Goal: Contribute content: Contribute content

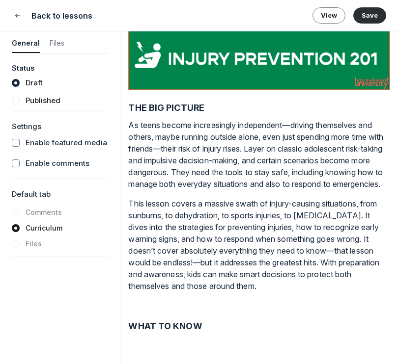
scroll to position [123, 0]
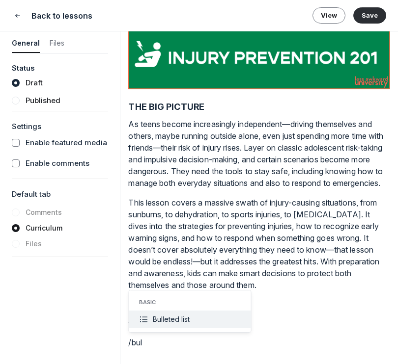
click at [221, 317] on button "Bulleted list" at bounding box center [190, 320] width 122 height 18
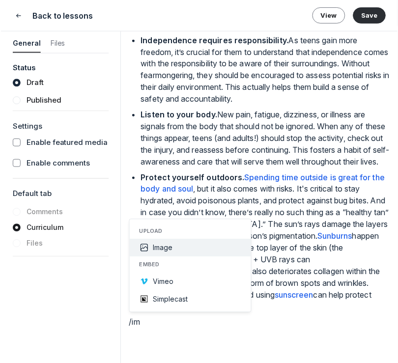
scroll to position [0, 0]
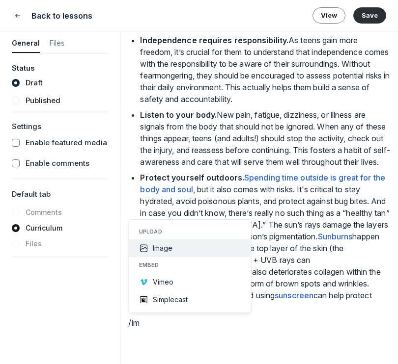
click at [190, 248] on button "Image" at bounding box center [190, 249] width 122 height 18
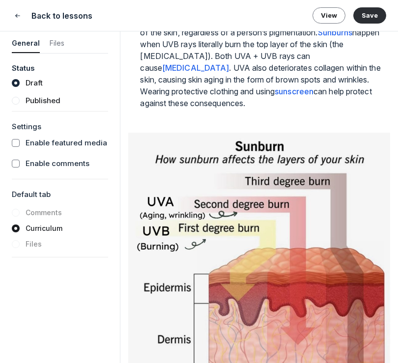
scroll to position [641, 0]
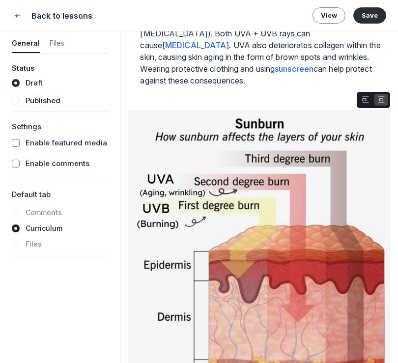
click at [216, 110] on div at bounding box center [259, 101] width 262 height 18
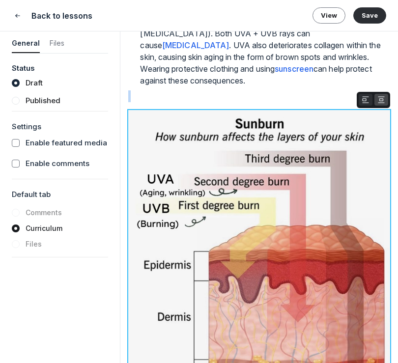
click at [360, 106] on button "button" at bounding box center [366, 100] width 14 height 12
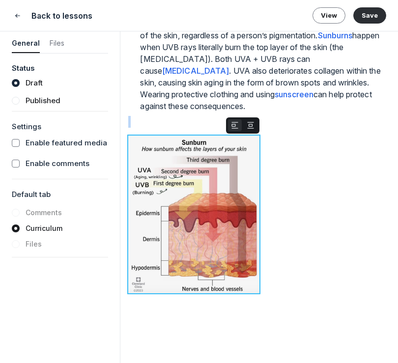
scroll to position [627, 0]
click at [200, 119] on div at bounding box center [193, 126] width 131 height 18
click at [153, 119] on div at bounding box center [193, 126] width 131 height 18
click at [252, 315] on p at bounding box center [259, 316] width 262 height 24
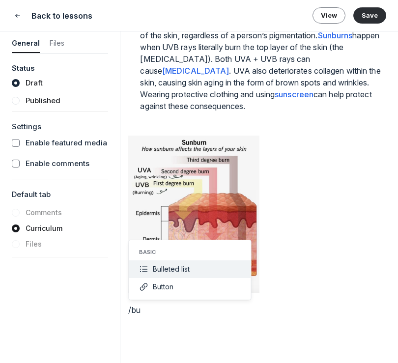
click at [198, 263] on button "Bulleted list" at bounding box center [190, 269] width 122 height 18
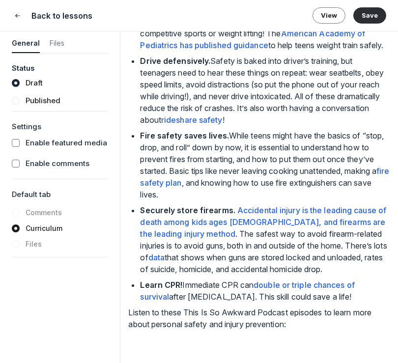
scroll to position [1091, 0]
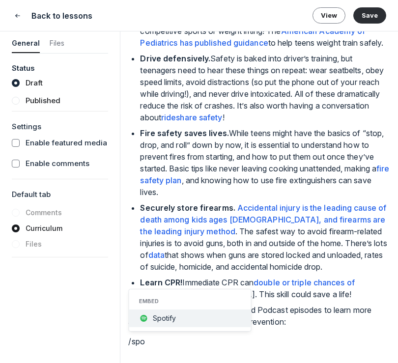
click at [185, 311] on button "Spotify" at bounding box center [190, 318] width 122 height 18
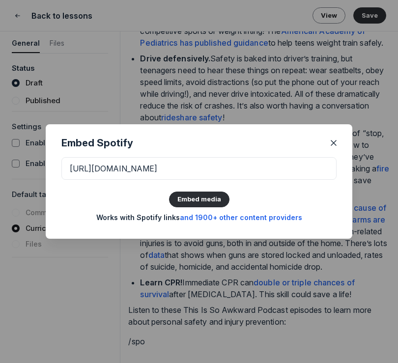
scroll to position [0, 51]
type input "https://open.spotify.com/episode/5ZCQIMI9plZ1zlVKpasDYv?si=902a9eeb1d784124"
click at [214, 198] on button "Embed media" at bounding box center [199, 200] width 60 height 16
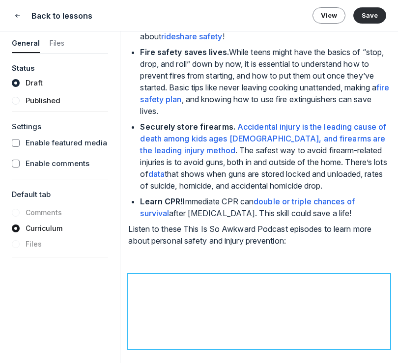
scroll to position [1193, 0]
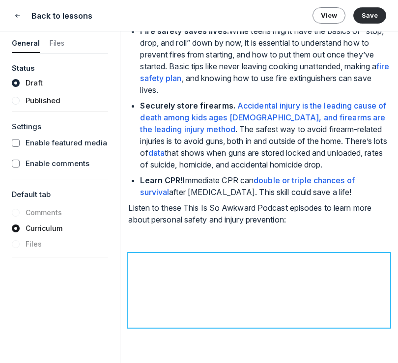
click at [307, 233] on p at bounding box center [259, 239] width 262 height 12
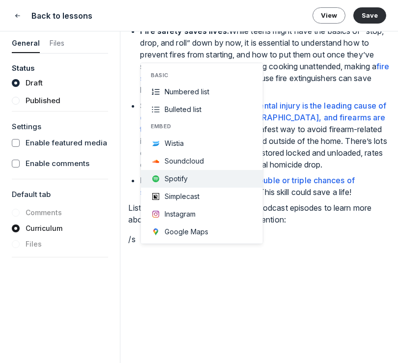
click at [189, 177] on button "Spotify" at bounding box center [202, 178] width 122 height 18
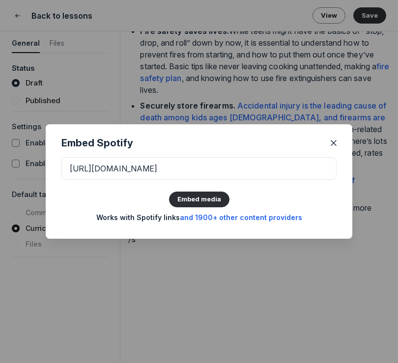
scroll to position [0, 96]
type input "https://open.spotify.com/episode/3eCBLE2w5f1qOgtMHGNqUD?si=7EN75FKjROKrG55DhK9z…"
click at [204, 200] on button "Embed media" at bounding box center [199, 200] width 60 height 16
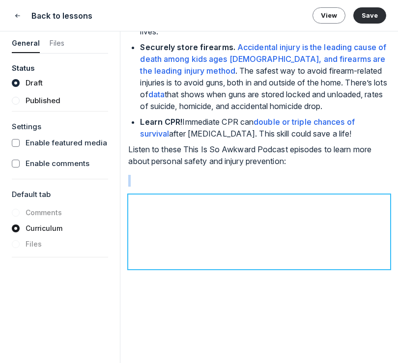
scroll to position [1275, 0]
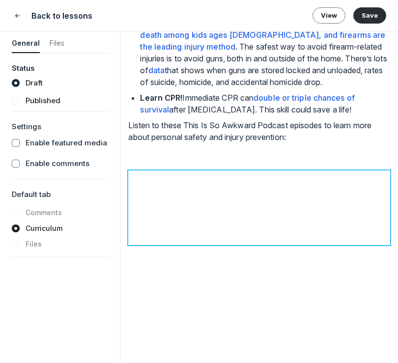
click at [212, 158] on p at bounding box center [259, 157] width 262 height 12
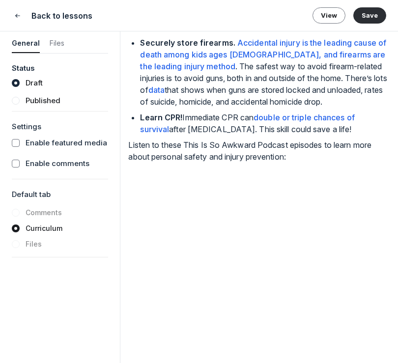
scroll to position [1256, 0]
click at [155, 339] on p at bounding box center [259, 341] width 262 height 12
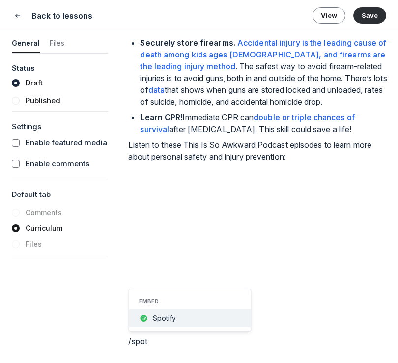
click at [178, 320] on button "Spotify" at bounding box center [190, 318] width 122 height 18
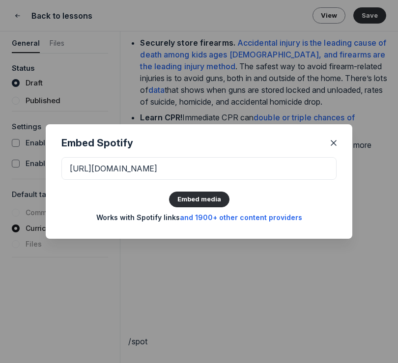
scroll to position [0, 96]
type input "https://open.spotify.com/episode/0OKLdzuqqOsqeWiLTeFVIs?si=qW546Q97T0SgKL9MvV52…"
click at [206, 196] on button "Embed media" at bounding box center [199, 200] width 60 height 16
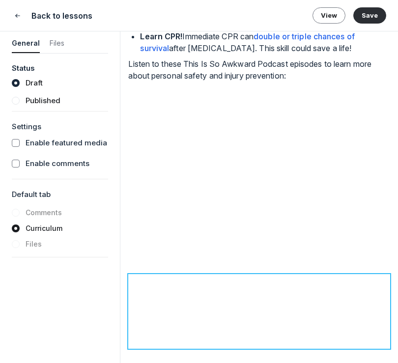
click at [198, 266] on p at bounding box center [259, 260] width 262 height 12
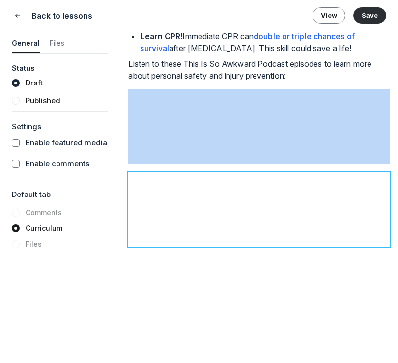
scroll to position [1338, 0]
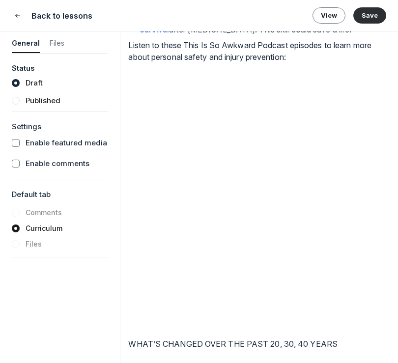
scroll to position [1358, 0]
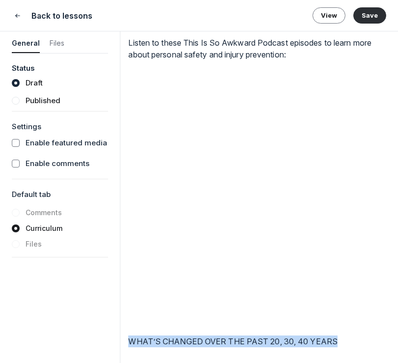
drag, startPoint x: 336, startPoint y: 340, endPoint x: 95, endPoint y: 336, distance: 241.2
click at [96, 336] on form "General Files Status Draft Published Settings Enable featured media Enable comm…" at bounding box center [199, 196] width 398 height 331
click at [226, 326] on icon "button" at bounding box center [231, 323] width 10 height 10
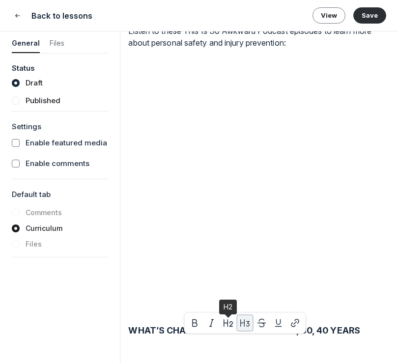
scroll to position [1376, 0]
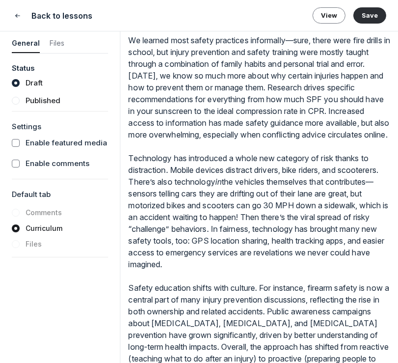
scroll to position [1643, 0]
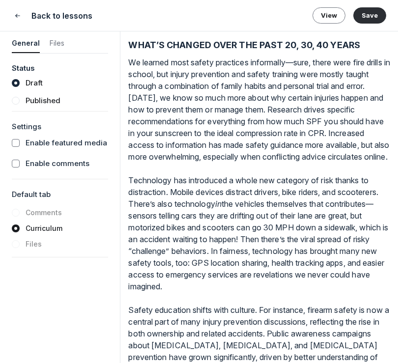
click at [160, 193] on p "We learned most safety practices informally—sure, there were fire drills in sch…" at bounding box center [259, 227] width 262 height 342
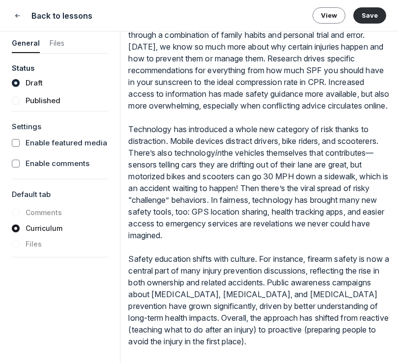
click at [130, 259] on p "We learned most safety practices informally—sure, there were fire drills in sch…" at bounding box center [259, 176] width 262 height 342
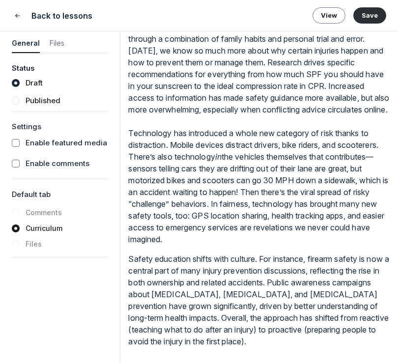
click at [130, 139] on p "We learned most safety practices informally—sure, there were fire drills in sch…" at bounding box center [259, 127] width 262 height 236
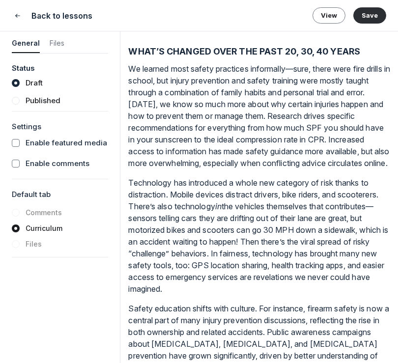
scroll to position [1710, 0]
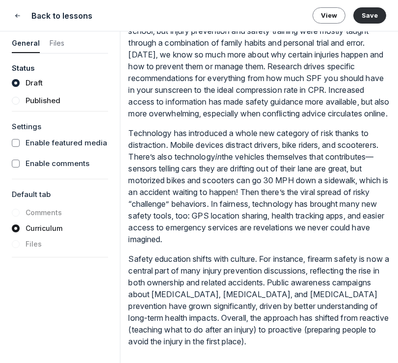
click at [320, 343] on p "Safety education shifts with culture. For instance, firearm safety is now a cen…" at bounding box center [259, 300] width 262 height 94
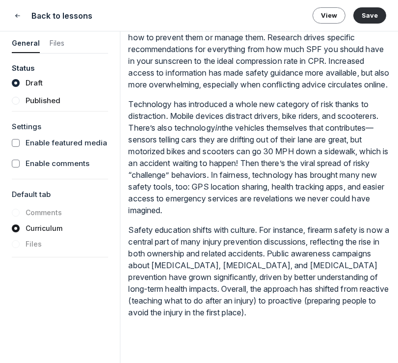
scroll to position [1735, 0]
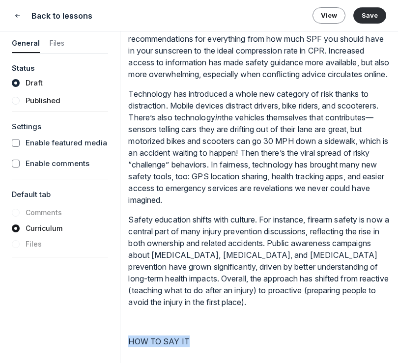
drag, startPoint x: 195, startPoint y: 352, endPoint x: 109, endPoint y: 352, distance: 86.4
click at [109, 352] on form "General Files Status Draft Published Settings Enable featured media Enable comm…" at bounding box center [199, 196] width 398 height 331
click at [186, 339] on icon "button" at bounding box center [186, 337] width 10 height 10
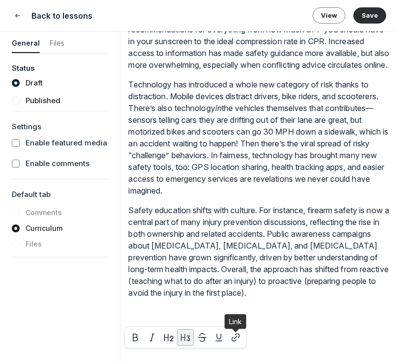
click at [235, 347] on div at bounding box center [186, 338] width 122 height 22
click at [220, 339] on h3 "HOW TO SAY IT" at bounding box center [259, 332] width 262 height 13
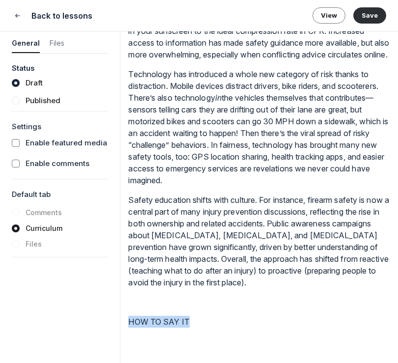
drag, startPoint x: 211, startPoint y: 338, endPoint x: 85, endPoint y: 337, distance: 125.7
click at [85, 337] on form "General Files Status Draft Published Settings Enable featured media Enable comm…" at bounding box center [199, 196] width 398 height 331
click at [185, 318] on icon "button" at bounding box center [186, 319] width 10 height 10
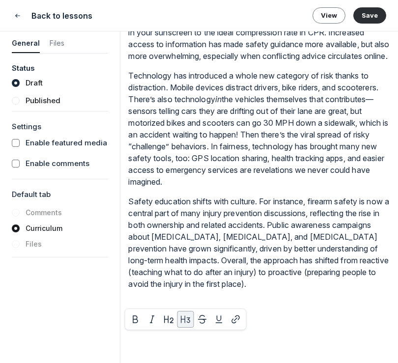
click at [230, 331] on h3 "HOW TO SAY IT" at bounding box center [259, 323] width 262 height 13
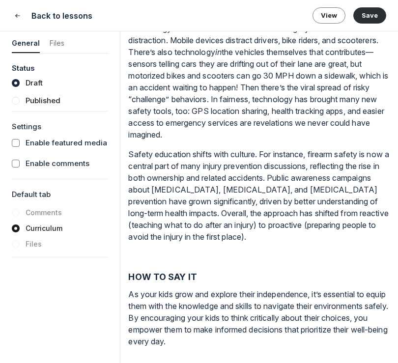
scroll to position [1820, 0]
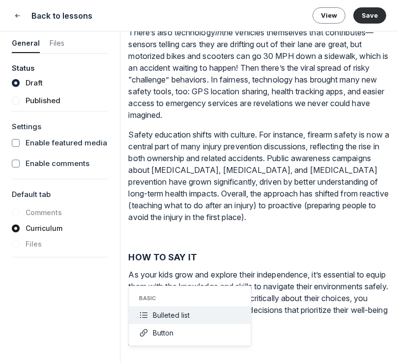
click at [174, 318] on span "Bulleted list" at bounding box center [171, 315] width 37 height 8
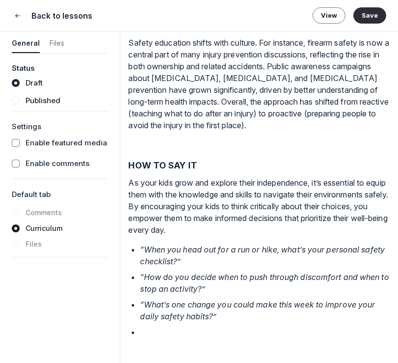
scroll to position [1932, 0]
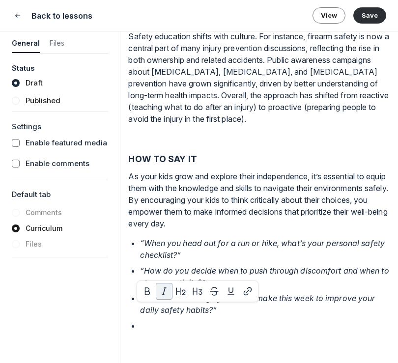
click at [160, 319] on ul "“When you head out for a run or hike, what’s your personal safety checklist?” “…" at bounding box center [265, 284] width 250 height 94
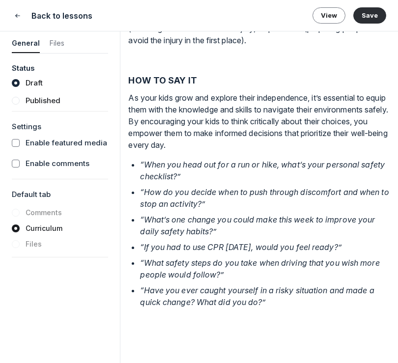
scroll to position [1993, 0]
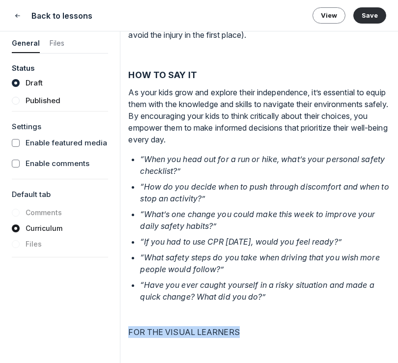
drag, startPoint x: 237, startPoint y: 356, endPoint x: 119, endPoint y: 352, distance: 117.9
click at [120, 353] on div "Lesson 13 of 35 INJURY PREVENTION 201 Featured media Drag your video/audio file…" at bounding box center [258, 196] width 277 height 331
click at [191, 331] on button "button" at bounding box center [185, 337] width 17 height 17
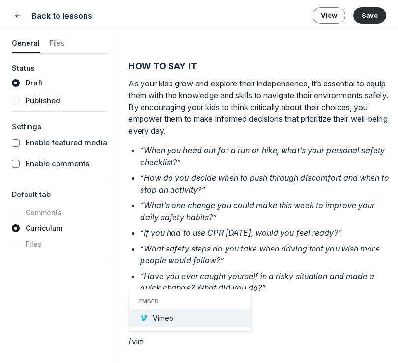
click at [157, 322] on div "Vimeo" at bounding box center [163, 318] width 21 height 10
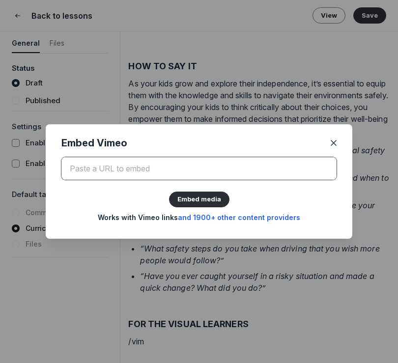
paste input "https://vimeo.com/925036102?fl=pl&fe=sh"
type input "https://vimeo.com/925036102?fl=pl&fe=sh"
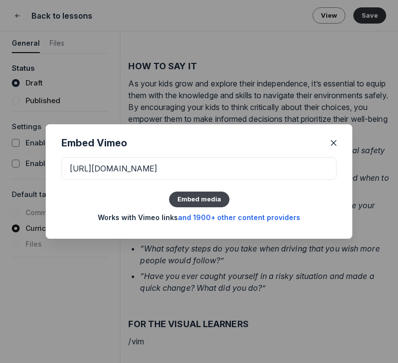
click at [215, 206] on button "Embed media" at bounding box center [199, 200] width 60 height 16
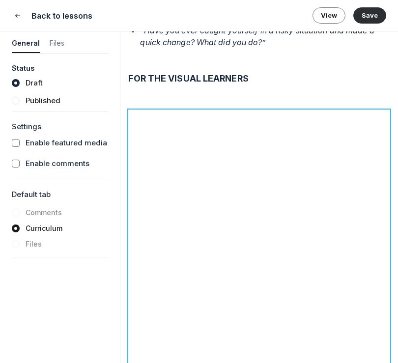
scroll to position [2252, 0]
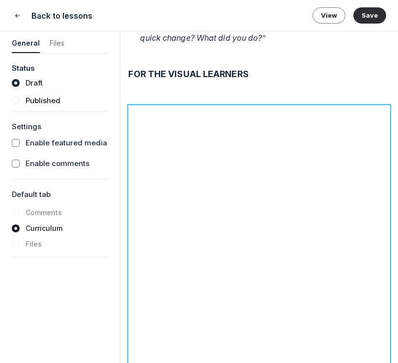
click at [195, 81] on h3 "FOR THE VISUAL LEARNERS" at bounding box center [259, 73] width 262 height 13
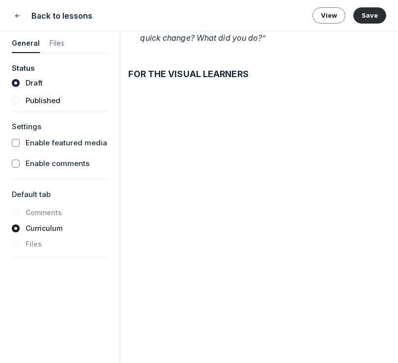
click at [184, 97] on p at bounding box center [259, 91] width 262 height 12
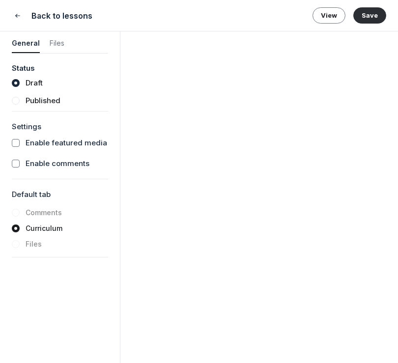
scroll to position [2394, 0]
click at [178, 344] on p at bounding box center [259, 341] width 262 height 12
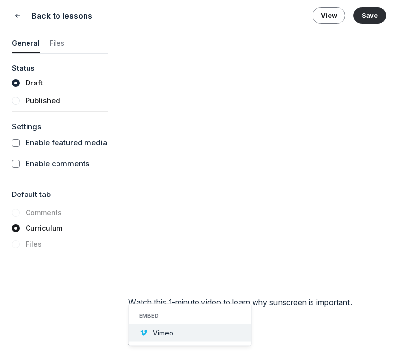
click at [172, 333] on span "Vimeo" at bounding box center [163, 333] width 21 height 8
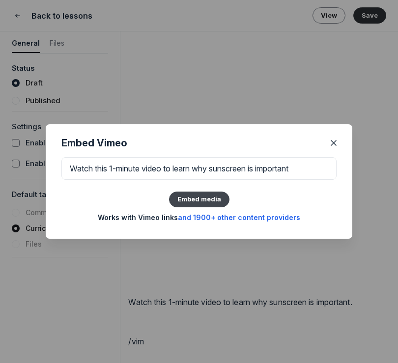
click at [210, 200] on button "Embed media" at bounding box center [199, 200] width 60 height 16
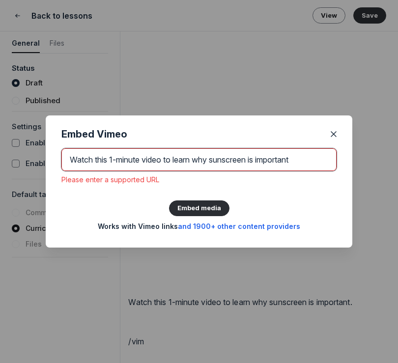
drag, startPoint x: 316, startPoint y: 156, endPoint x: 73, endPoint y: 156, distance: 242.6
click at [73, 156] on input "Watch this 1-minute video to learn why sunscreen is important" at bounding box center [198, 159] width 275 height 23
type input "W"
paste input "https://vimeo.com/1098629850?fl=pl&fe=sh"
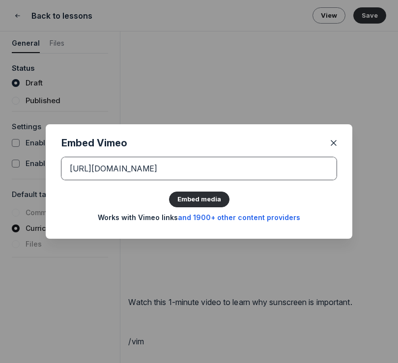
type input "https://vimeo.com/1098629850?fl=pl&fe=sh"
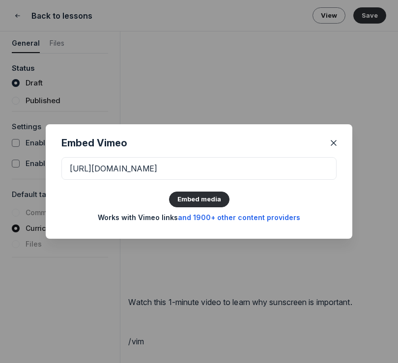
click at [187, 198] on button "Embed media" at bounding box center [199, 200] width 60 height 16
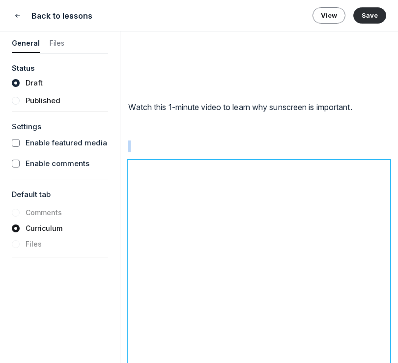
scroll to position [2604, 0]
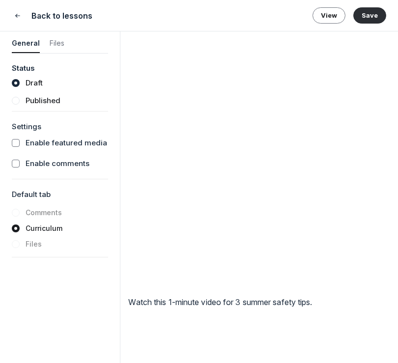
scroll to position [2833, 0]
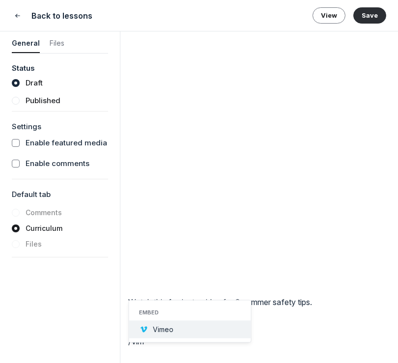
click at [182, 327] on button "Vimeo" at bounding box center [190, 330] width 122 height 18
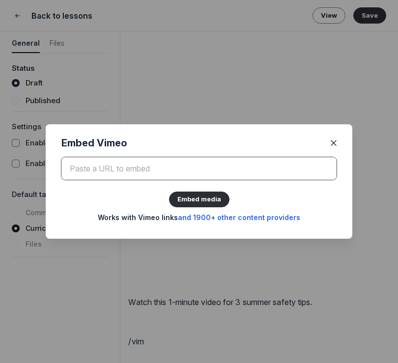
paste input "https://vimeo.com/1080309685?fl=pl&fe=sh"
type input "https://vimeo.com/1080309685?fl=pl&fe=sh"
click at [169, 192] on button "Embed media" at bounding box center [199, 200] width 60 height 16
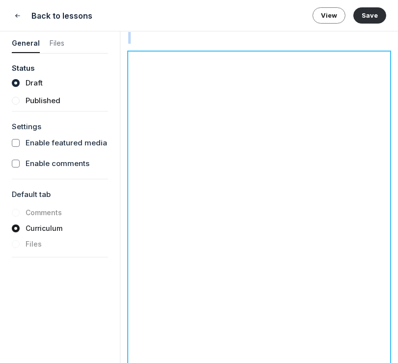
scroll to position [2896, 0]
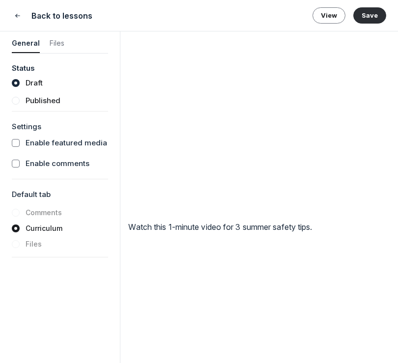
click at [242, 252] on p at bounding box center [259, 247] width 262 height 12
click at [151, 342] on p at bounding box center [259, 341] width 262 height 12
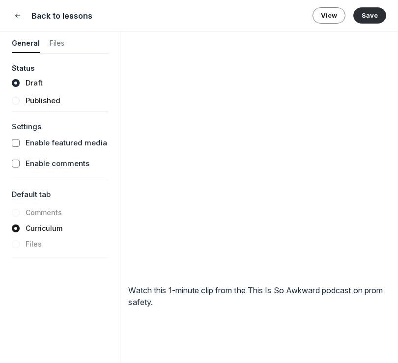
scroll to position [3264, 0]
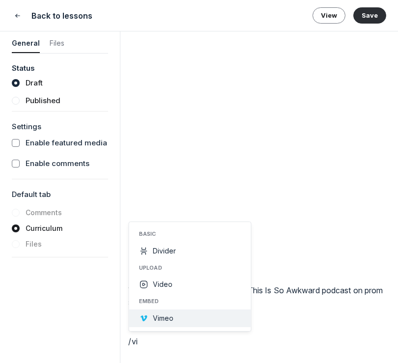
click at [164, 319] on span "Vimeo" at bounding box center [163, 318] width 21 height 8
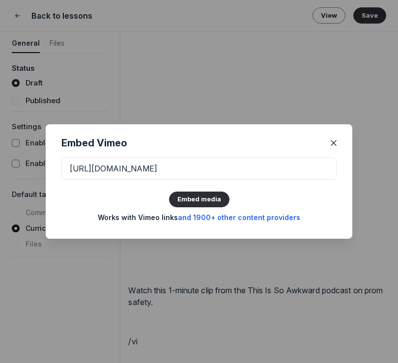
type input "https://vimeo.com/1099678197?share=copy"
click at [169, 192] on button "Embed media" at bounding box center [199, 200] width 60 height 16
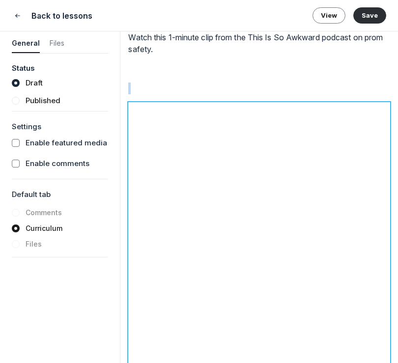
scroll to position [3467, 0]
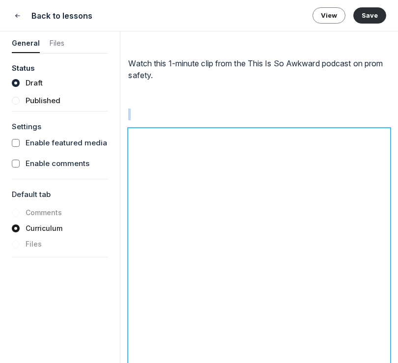
click at [217, 120] on p at bounding box center [259, 115] width 262 height 12
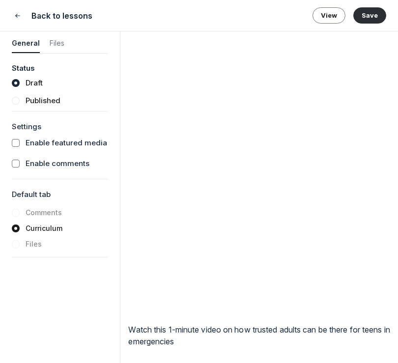
scroll to position [3644, 0]
drag, startPoint x: 153, startPoint y: 337, endPoint x: 375, endPoint y: 38, distance: 372.5
click at [0, 0] on div "Back to lessons View Save General Files Status Draft Published Settings Enable …" at bounding box center [199, 181] width 398 height 363
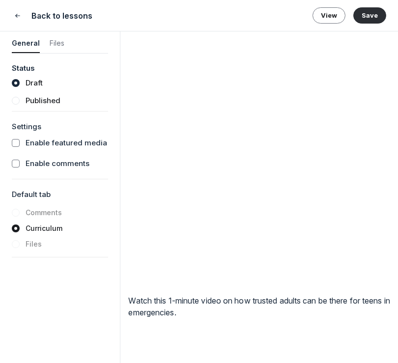
scroll to position [3669, 0]
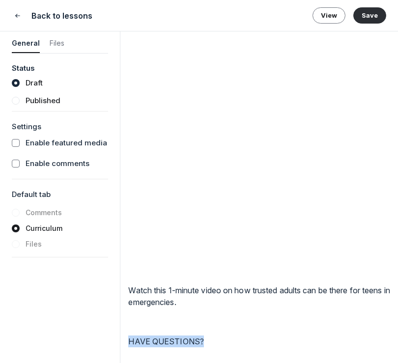
drag, startPoint x: 207, startPoint y: 356, endPoint x: 102, endPoint y: 357, distance: 105.1
click at [102, 357] on form "General Files Status Draft Published Settings Enable featured media Enable comm…" at bounding box center [199, 196] width 398 height 331
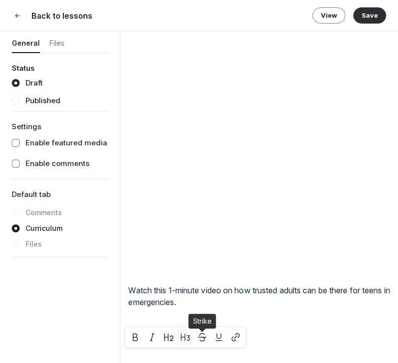
click at [188, 339] on icon "button" at bounding box center [186, 337] width 10 height 10
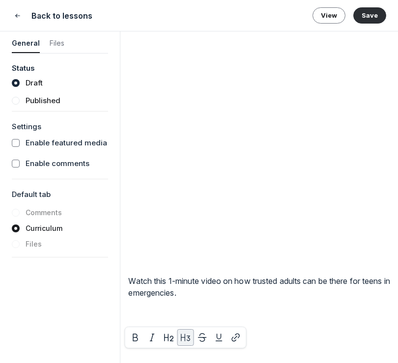
click at [242, 339] on h3 "HAVE QUESTIONS?" at bounding box center [259, 332] width 262 height 13
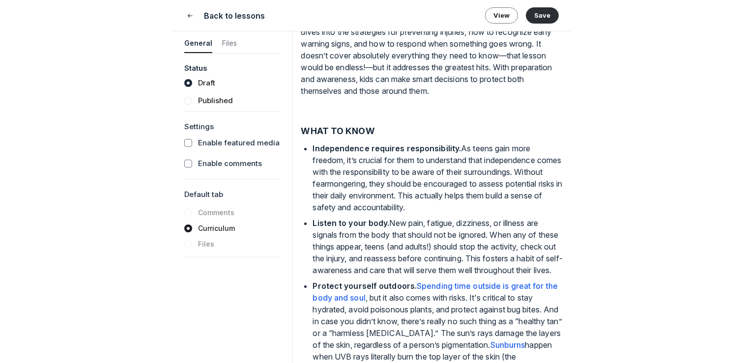
scroll to position [0, 0]
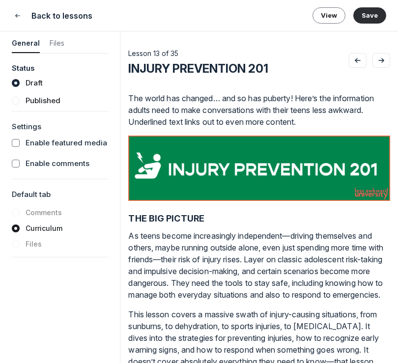
click at [298, 103] on p "The world has changed… and so has puberty! Here’s the information adults need t…" at bounding box center [259, 109] width 262 height 35
click at [129, 119] on div at bounding box center [259, 126] width 262 height 18
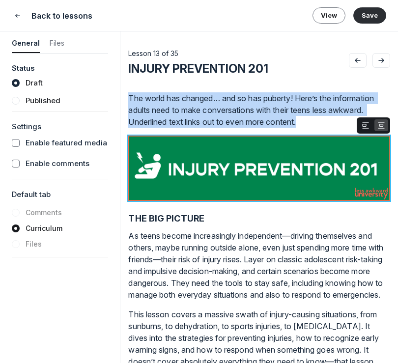
click at [145, 121] on div at bounding box center [259, 126] width 262 height 18
click at [149, 120] on div at bounding box center [259, 126] width 262 height 18
click at [161, 120] on div at bounding box center [259, 126] width 262 height 18
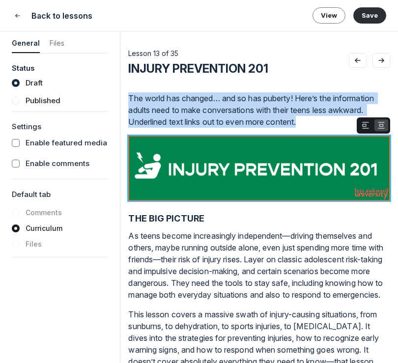
drag, startPoint x: 171, startPoint y: 121, endPoint x: 150, endPoint y: 121, distance: 21.1
click at [150, 121] on div at bounding box center [259, 126] width 262 height 18
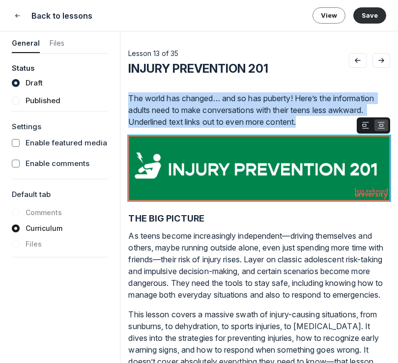
drag, startPoint x: 170, startPoint y: 122, endPoint x: 139, endPoint y: 122, distance: 30.9
click at [139, 122] on div at bounding box center [259, 126] width 262 height 18
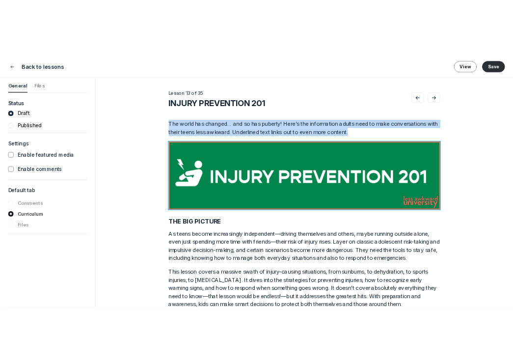
scroll to position [2580, 1881]
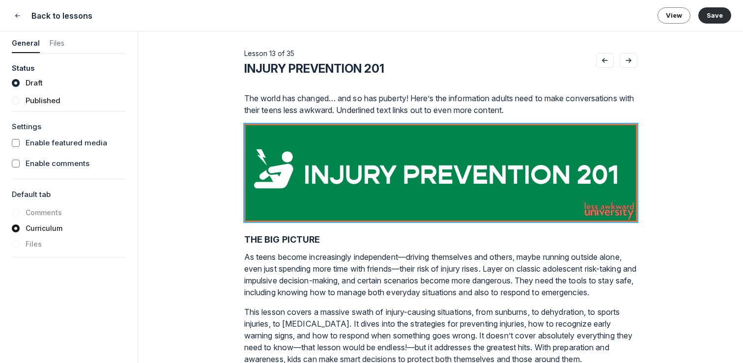
click at [332, 92] on p "The world has changed… and so has puberty! Here’s the information adults need t…" at bounding box center [440, 104] width 393 height 24
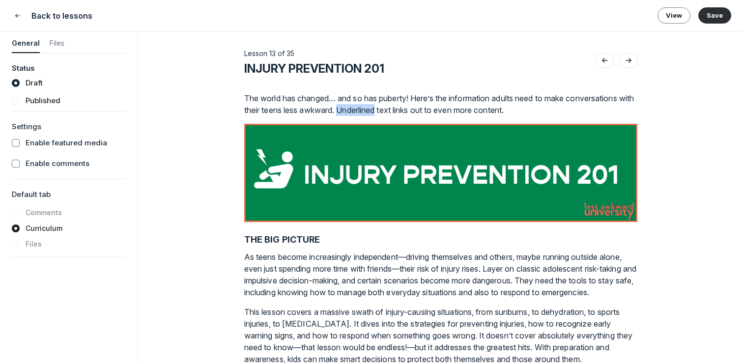
drag, startPoint x: 360, startPoint y: 109, endPoint x: 399, endPoint y: 110, distance: 38.8
click at [399, 110] on p "The world has changed… and so has puberty! Here’s the information adults need t…" at bounding box center [440, 104] width 393 height 24
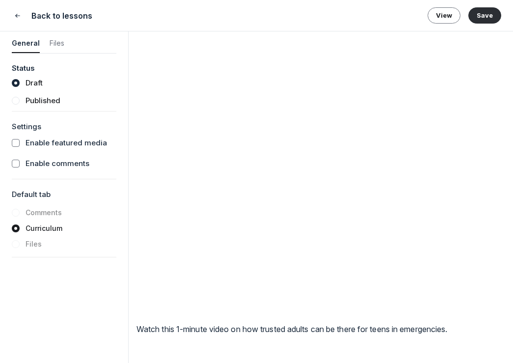
scroll to position [3389, 0]
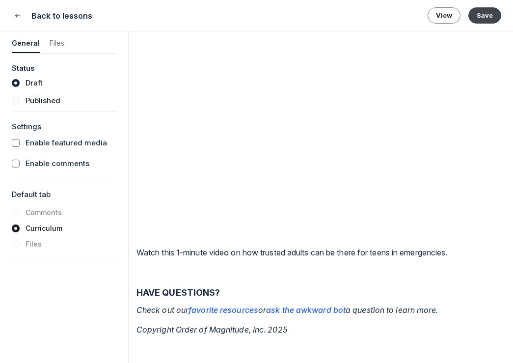
click at [424, 19] on button "Save" at bounding box center [485, 15] width 33 height 16
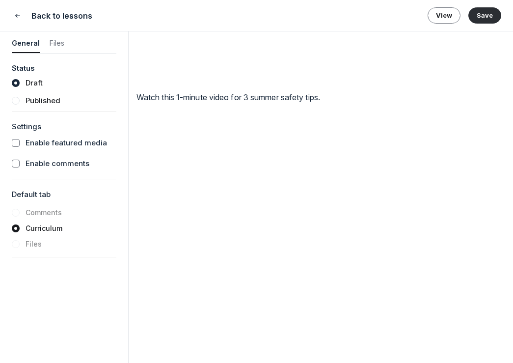
scroll to position [2354, 0]
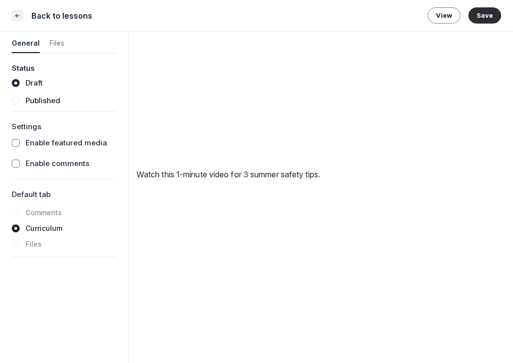
click at [22, 15] on button "Close" at bounding box center [18, 16] width 12 height 12
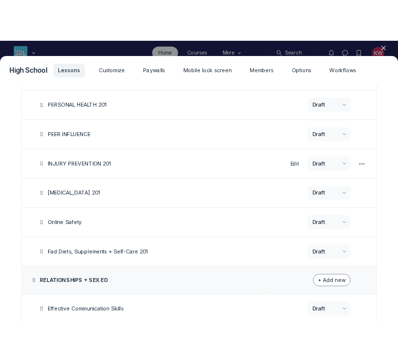
scroll to position [574, 0]
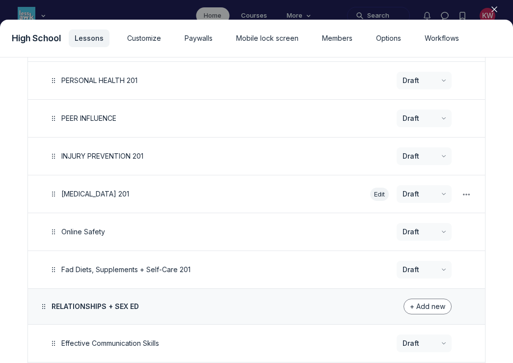
click at [374, 194] on button "Edit" at bounding box center [379, 194] width 19 height 13
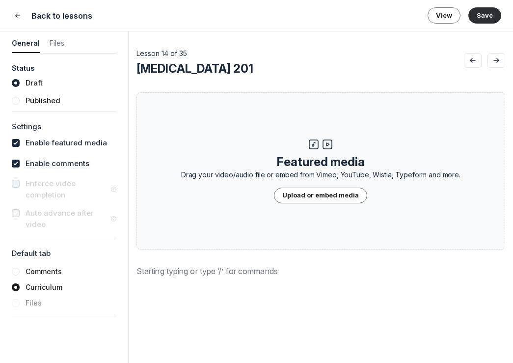
click at [94, 143] on label "Enable featured media" at bounding box center [67, 143] width 82 height 11
click at [20, 143] on input "checkbox" at bounding box center [16, 143] width 8 height 8
checkbox input "false"
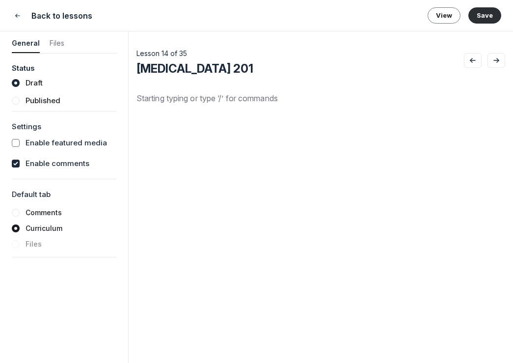
click at [73, 159] on label "Enable comments" at bounding box center [58, 163] width 64 height 11
click at [20, 160] on input "checkbox" at bounding box center [16, 164] width 8 height 8
checkbox input "false"
click at [152, 74] on span "Concussions 201" at bounding box center [195, 68] width 117 height 14
drag, startPoint x: 145, startPoint y: 70, endPoint x: 209, endPoint y: 70, distance: 63.4
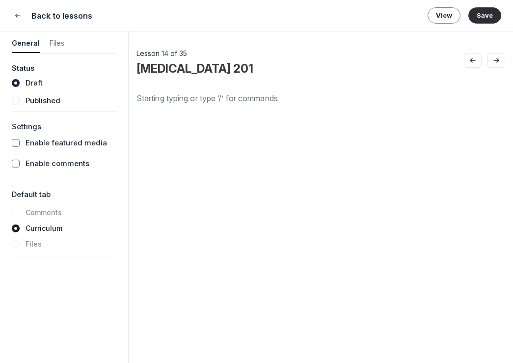
click at [209, 70] on input "Concussions 201" at bounding box center [301, 69] width 328 height 16
type input "CONCUSSIONS 201"
paste div
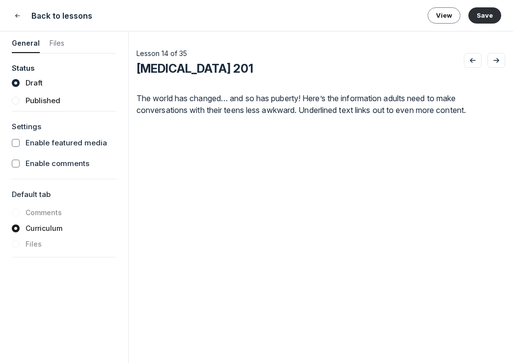
click at [327, 112] on p "The world has changed… and so has puberty! Here’s the information adults need t…" at bounding box center [321, 104] width 369 height 24
click at [384, 128] on div "The world has changed… and so has puberty! Here’s the information adults need t…" at bounding box center [321, 215] width 369 height 246
click at [228, 91] on div "Lesson 14 of 35 CONCUSSIONS 201 Featured media Drag your video/audio file or em…" at bounding box center [321, 192] width 369 height 322
click at [142, 80] on div "Lesson 14 of 35 CONCUSSIONS 201 Featured media Drag your video/audio file or em…" at bounding box center [321, 192] width 369 height 322
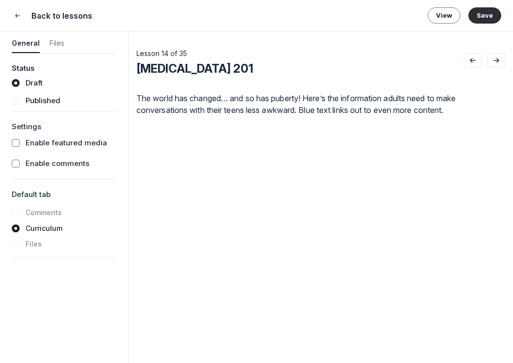
click at [137, 96] on p "The world has changed… and so has puberty! Here’s the information adults need t…" at bounding box center [321, 104] width 369 height 24
click at [424, 114] on p "The world has changed… and so has puberty! Here’s the information adults need t…" at bounding box center [321, 104] width 369 height 24
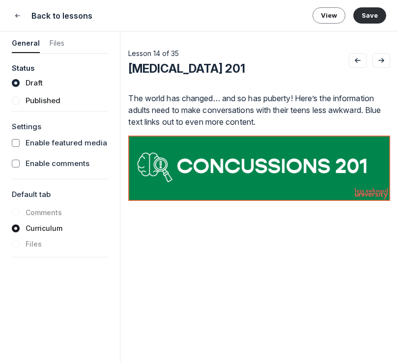
click at [226, 215] on p at bounding box center [259, 218] width 262 height 12
drag, startPoint x: 209, startPoint y: 219, endPoint x: 40, endPoint y: 219, distance: 169.4
click at [40, 219] on form "General Files Status Draft Published Settings Enable featured media Enable comm…" at bounding box center [199, 196] width 398 height 331
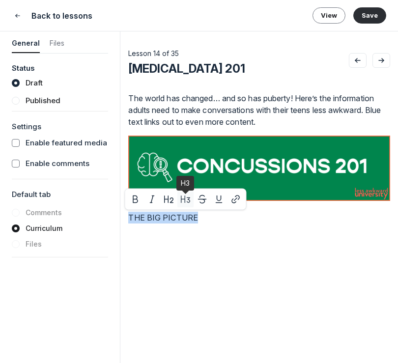
click at [188, 197] on icon "button" at bounding box center [186, 199] width 10 height 10
click at [202, 245] on div "The world has changed… and so has puberty! Here’s the information adults need t…" at bounding box center [259, 215] width 262 height 246
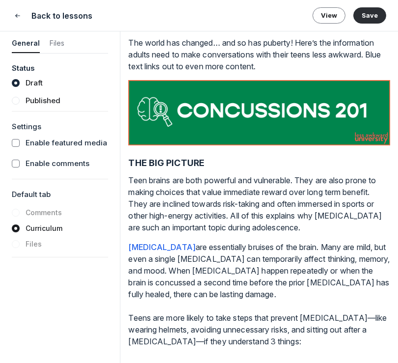
scroll to position [61, 0]
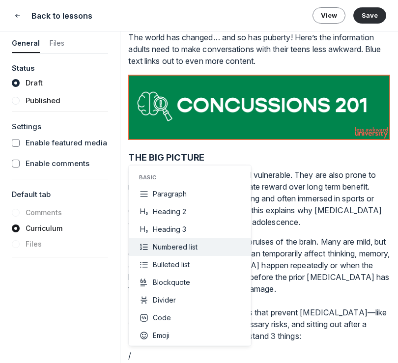
click at [198, 250] on button "Numbered list" at bounding box center [190, 247] width 122 height 18
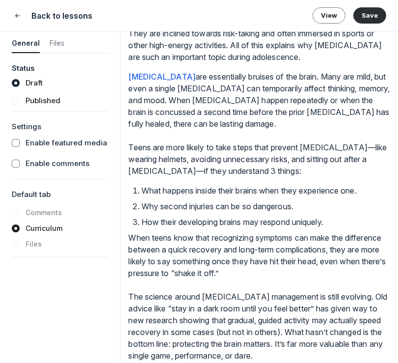
scroll to position [240, 0]
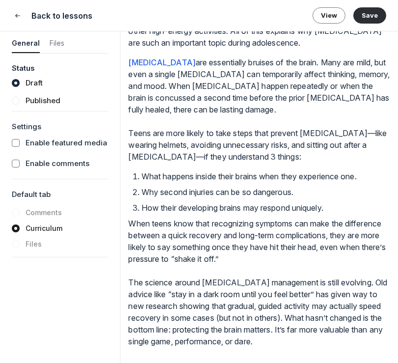
click at [309, 310] on p "When teens know that recognizing symptoms can make the difference between a qui…" at bounding box center [259, 283] width 262 height 130
click at [341, 336] on p "When teens know that recognizing symptoms can make the difference between a qui…" at bounding box center [259, 283] width 262 height 130
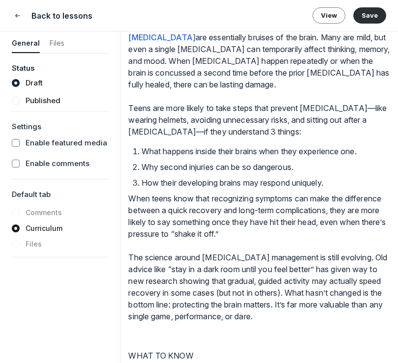
scroll to position [279, 0]
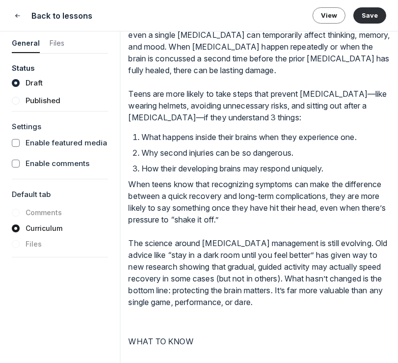
drag, startPoint x: 193, startPoint y: 335, endPoint x: 177, endPoint y: 335, distance: 16.2
click at [177, 335] on div "The world has changed… and so has puberty! Here’s the information adults need t…" at bounding box center [259, 80] width 262 height 534
drag, startPoint x: 195, startPoint y: 340, endPoint x: 112, endPoint y: 340, distance: 83.0
click at [112, 340] on form "General Files Status Draft Published Settings Enable featured media Enable comm…" at bounding box center [199, 196] width 398 height 331
click at [189, 326] on icon "button" at bounding box center [186, 323] width 10 height 10
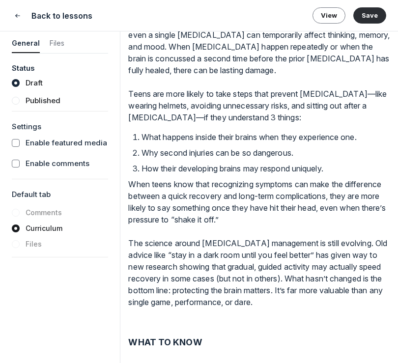
click at [224, 353] on div "The world has changed… and so has puberty! Here’s the information adults need t…" at bounding box center [259, 89] width 262 height 552
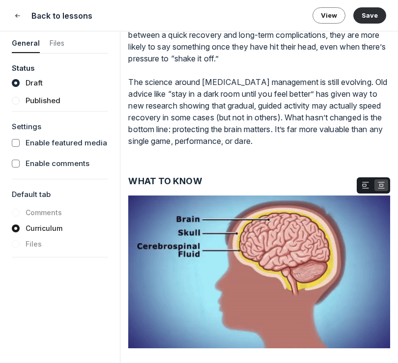
scroll to position [465, 0]
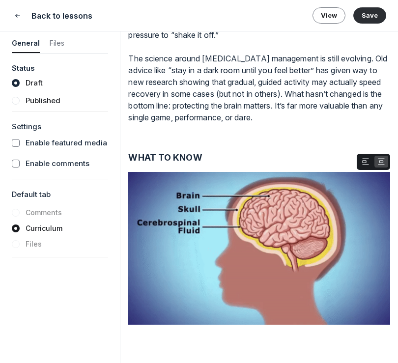
click at [327, 244] on img "View attachment" at bounding box center [259, 248] width 262 height 153
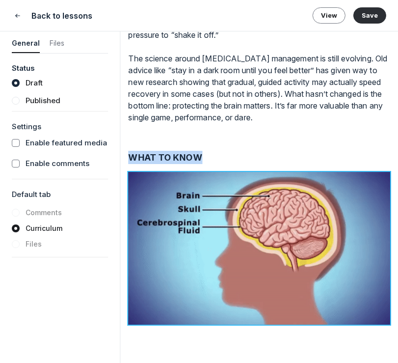
click at [354, 198] on img "View attachment" at bounding box center [259, 248] width 262 height 153
click at [364, 160] on use "button" at bounding box center [365, 162] width 6 height 6
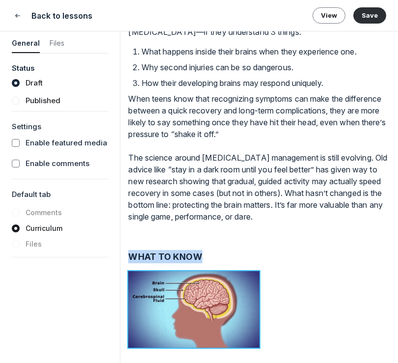
scroll to position [388, 0]
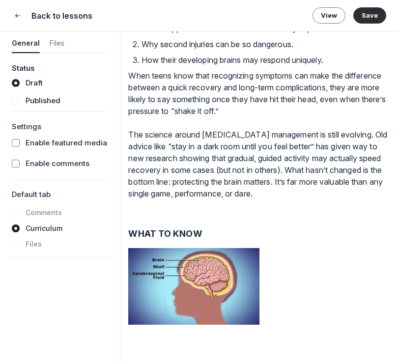
click at [247, 338] on p at bounding box center [259, 341] width 262 height 12
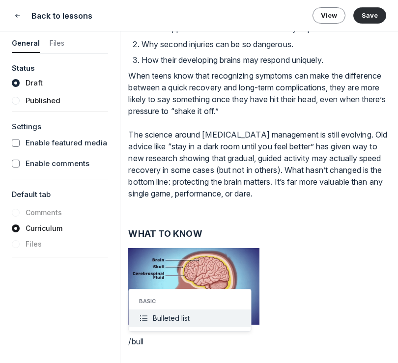
click at [221, 318] on button "Bulleted list" at bounding box center [190, 318] width 122 height 18
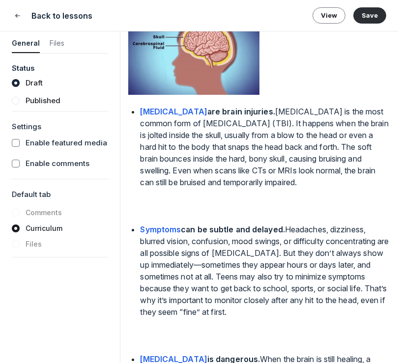
scroll to position [628, 0]
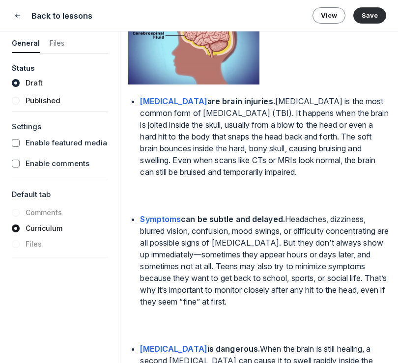
click at [173, 196] on p at bounding box center [259, 194] width 262 height 24
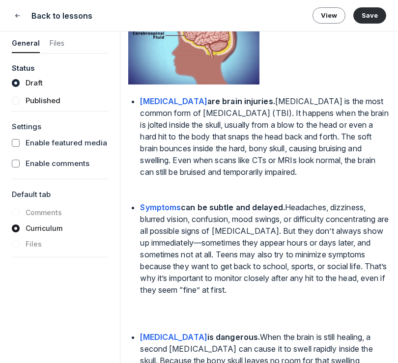
click at [130, 201] on div "The world has changed… and so has puberty! Here’s the information adults need t…" at bounding box center [259, 282] width 262 height 1637
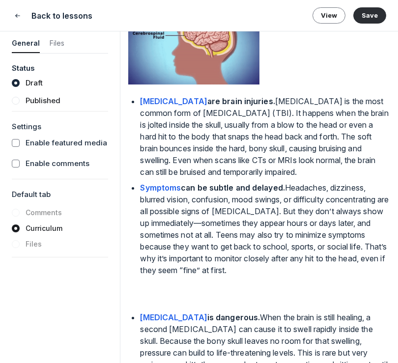
click at [140, 315] on li "Second Impact Syndrome is dangerous. When the brain is still healing, a second …" at bounding box center [265, 358] width 250 height 94
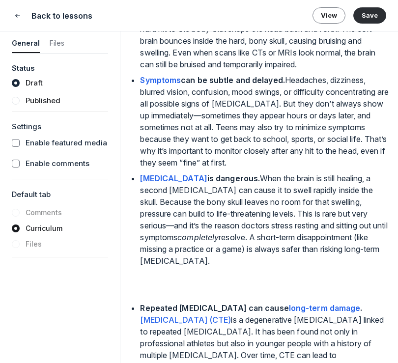
scroll to position [764, 0]
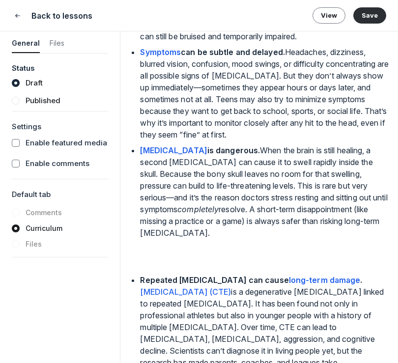
click at [140, 277] on strong "Repeated concussions can cause" at bounding box center [214, 280] width 148 height 10
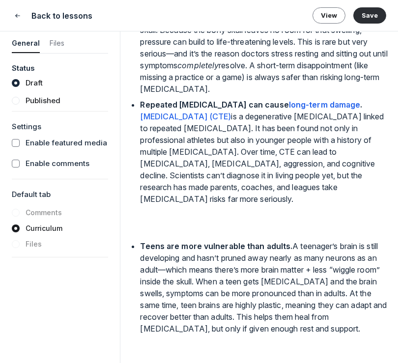
scroll to position [907, 0]
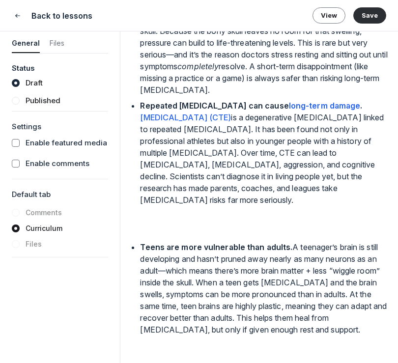
click at [142, 242] on strong "Teens are more vulnerable than adults." at bounding box center [216, 247] width 152 height 10
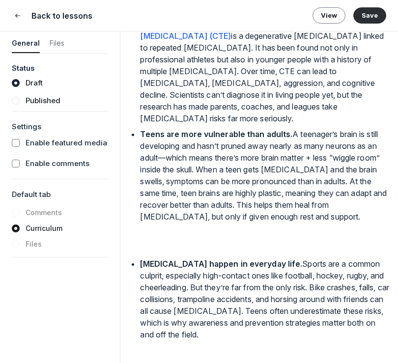
scroll to position [990, 0]
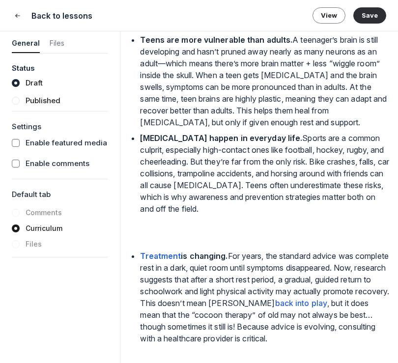
scroll to position [1084, 0]
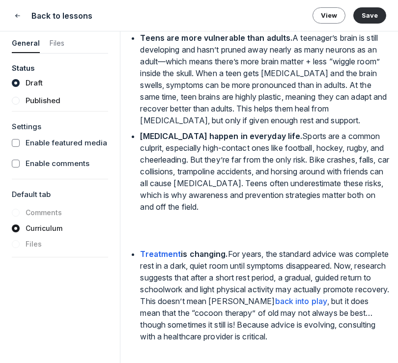
click at [140, 249] on strong "Treatment" at bounding box center [160, 254] width 41 height 10
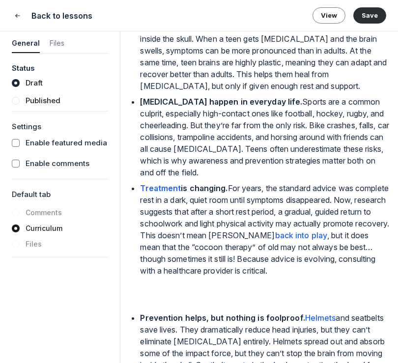
scroll to position [1144, 0]
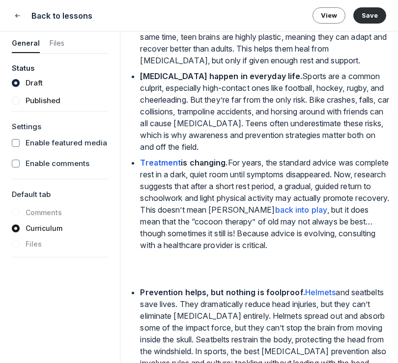
click at [140, 287] on strong "Prevention helps, but nothing is foolproof." at bounding box center [222, 292] width 165 height 10
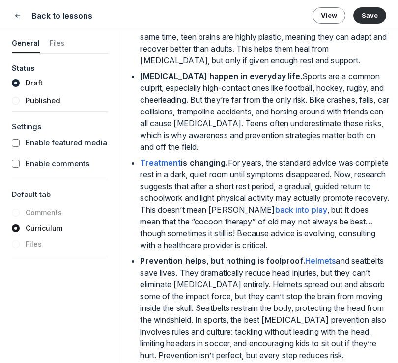
scroll to position [1174, 0]
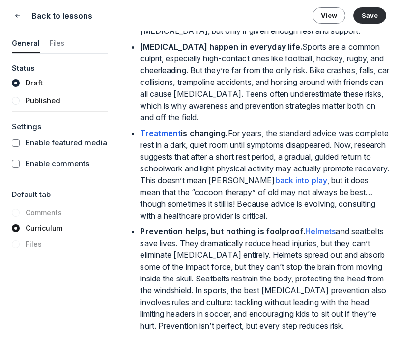
click at [166, 340] on p at bounding box center [259, 341] width 262 height 12
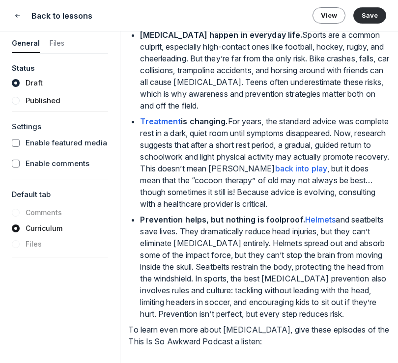
scroll to position [1191, 0]
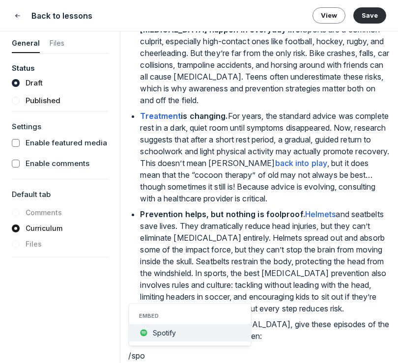
click at [171, 333] on span "Spotify" at bounding box center [164, 333] width 23 height 8
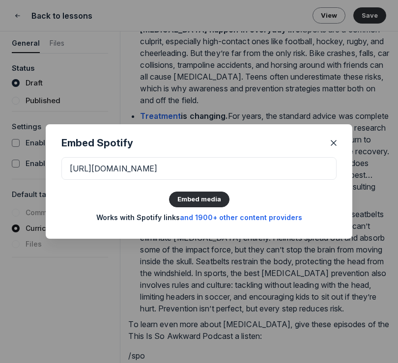
scroll to position [0, 92]
type input "https://open.spotify.com/episode/6rdZH2op48841QprFKOrCw?si=f5ZUZbmpRei9oCN-vfGm…"
click at [195, 196] on button "Embed media" at bounding box center [199, 200] width 60 height 16
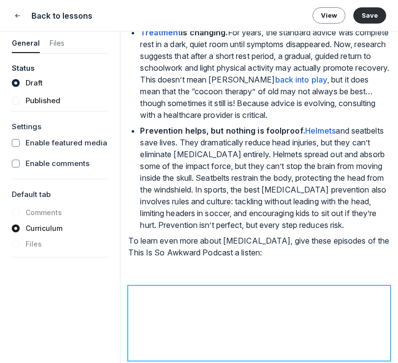
click at [215, 272] on p at bounding box center [259, 272] width 262 height 12
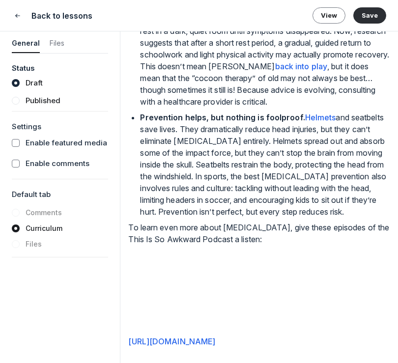
scroll to position [1299, 0]
drag, startPoint x: 253, startPoint y: 345, endPoint x: 118, endPoint y: 330, distance: 136.4
click at [118, 330] on form "General Files Status Draft Published Settings Enable featured media Enable comm…" at bounding box center [199, 196] width 398 height 331
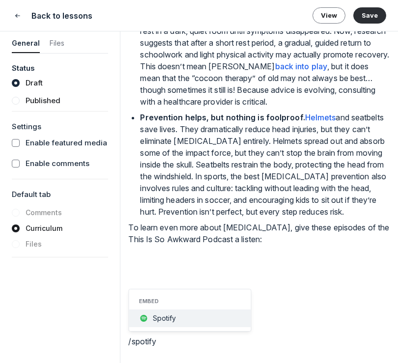
click at [178, 313] on button "Spotify" at bounding box center [190, 318] width 122 height 18
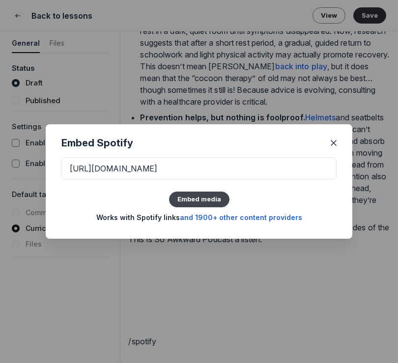
scroll to position [0, 91]
type input "https://open.spotify.com/episode/0PCroB6cUFGoECml6fmGSA?si=A2B4ptX8R42bjHX0xlQn…"
click at [205, 200] on button "Embed media" at bounding box center [199, 200] width 60 height 16
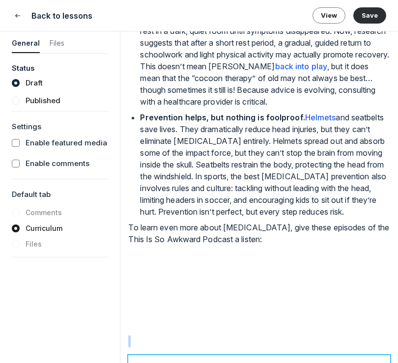
scroll to position [1357, 0]
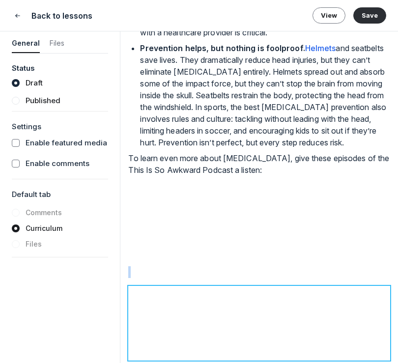
click at [164, 276] on p at bounding box center [259, 272] width 262 height 12
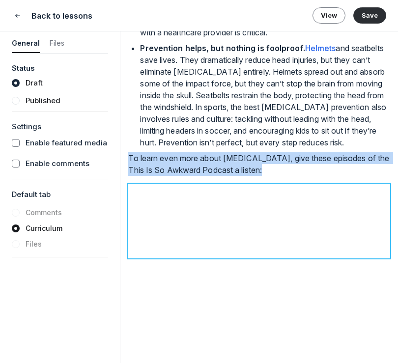
scroll to position [1370, 0]
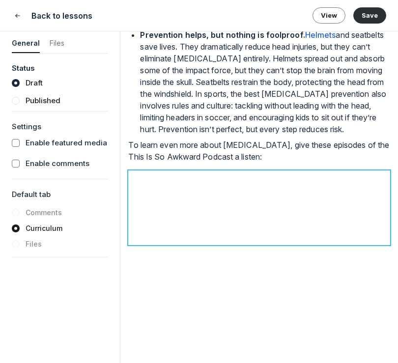
click at [172, 339] on p at bounding box center [259, 341] width 262 height 12
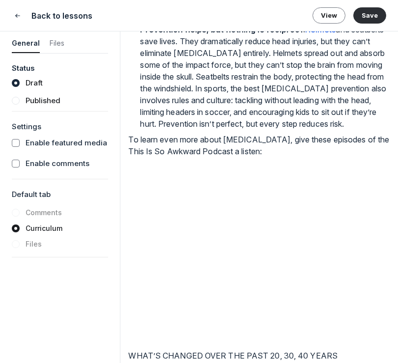
scroll to position [1390, 0]
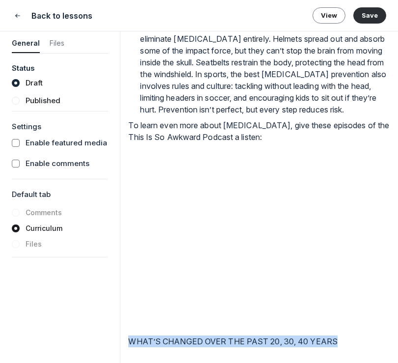
drag, startPoint x: 343, startPoint y: 336, endPoint x: 70, endPoint y: 335, distance: 273.5
click at [70, 335] on form "General Files Status Draft Published Settings Enable featured media Enable comm…" at bounding box center [199, 196] width 398 height 331
click at [231, 323] on icon "button" at bounding box center [231, 323] width 10 height 10
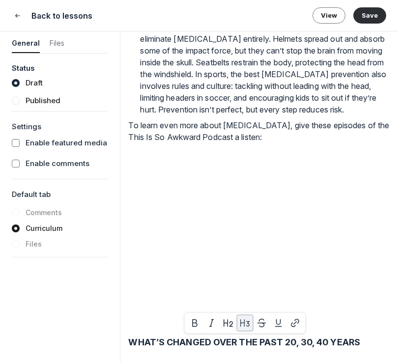
click at [375, 348] on h3 "WHAT’S CHANGED OVER THE PAST 20, 30, 40 YEARS" at bounding box center [259, 341] width 262 height 13
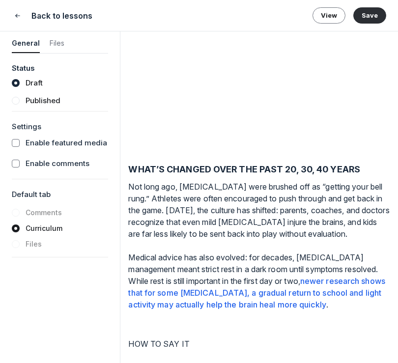
scroll to position [1577, 0]
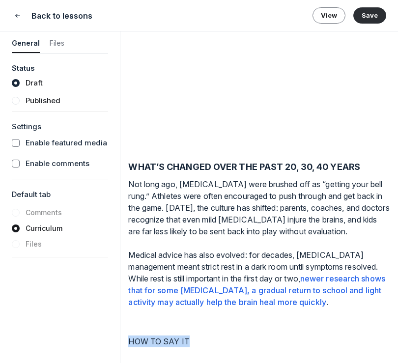
drag, startPoint x: 202, startPoint y: 340, endPoint x: 100, endPoint y: 340, distance: 101.7
click at [101, 340] on form "General Files Status Draft Published Settings Enable featured media Enable comm…" at bounding box center [199, 196] width 398 height 331
click at [185, 318] on icon "button" at bounding box center [186, 323] width 10 height 10
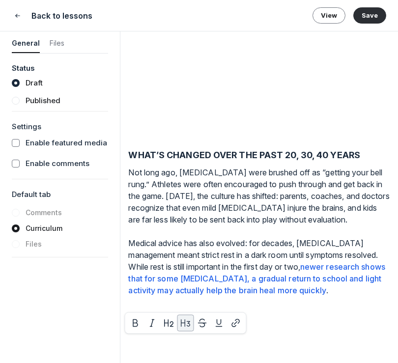
click at [247, 337] on h3 "HOW TO SAY IT" at bounding box center [259, 330] width 262 height 13
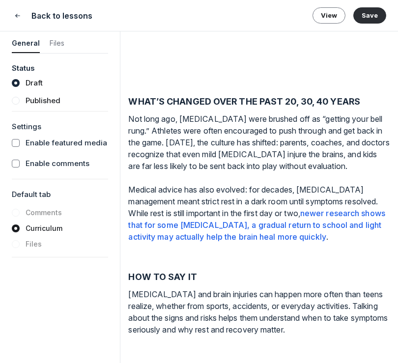
scroll to position [1636, 0]
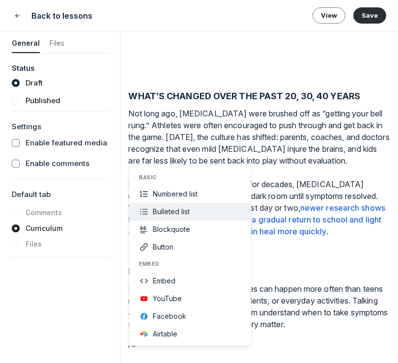
click at [224, 212] on button "Bulleted list" at bounding box center [190, 212] width 122 height 18
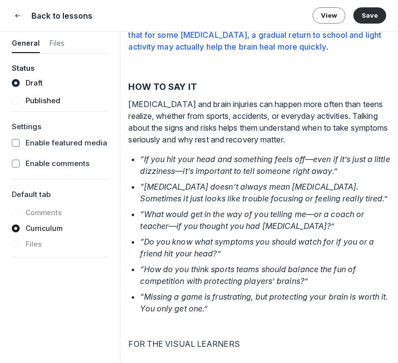
scroll to position [1854, 0]
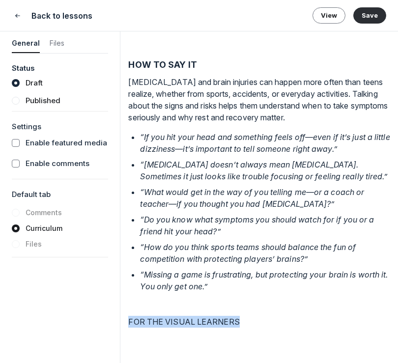
drag, startPoint x: 243, startPoint y: 319, endPoint x: 109, endPoint y: 318, distance: 134.6
click at [109, 318] on form "General Files Status Draft Published Settings Enable featured media Enable comm…" at bounding box center [199, 196] width 398 height 331
click at [187, 304] on icon "button" at bounding box center [186, 303] width 10 height 10
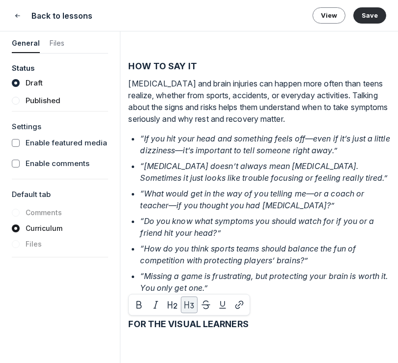
click at [288, 335] on p at bounding box center [259, 341] width 262 height 12
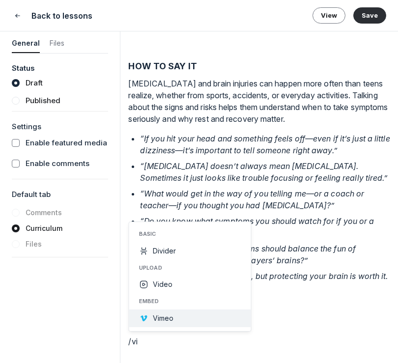
click at [174, 324] on button "Vimeo" at bounding box center [190, 318] width 122 height 18
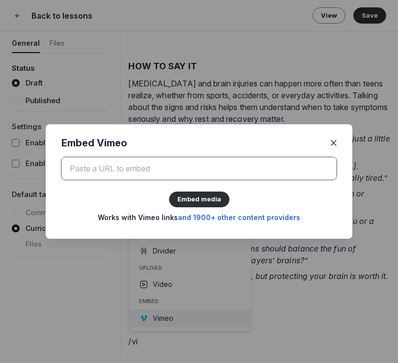
click at [214, 169] on input at bounding box center [198, 168] width 275 height 23
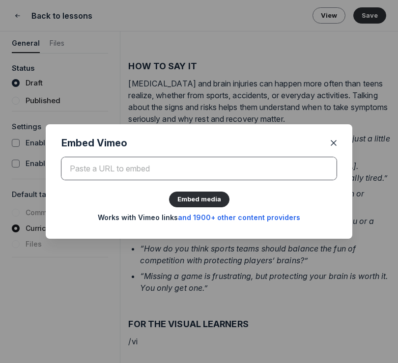
paste input "https://vimeo.com/925054864?fl=pl&fe=sh"
type input "https://vimeo.com/925054864?fl=pl&fe=sh"
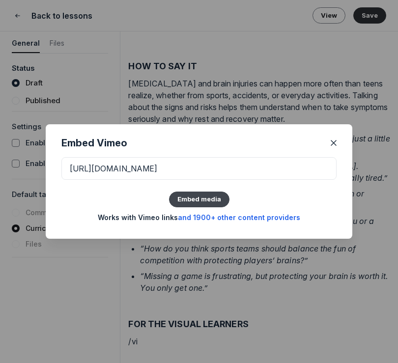
click at [199, 194] on button "Embed media" at bounding box center [199, 200] width 60 height 16
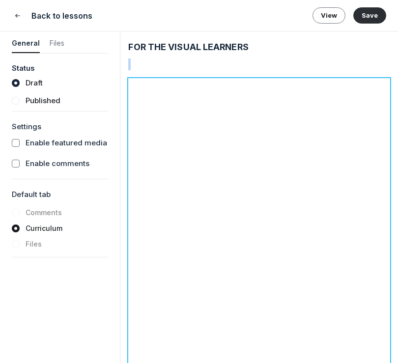
scroll to position [2118, 0]
click at [295, 71] on p at bounding box center [259, 65] width 262 height 12
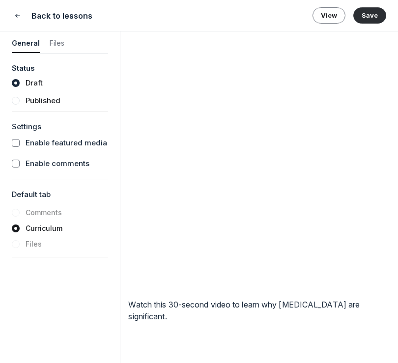
scroll to position [2264, 0]
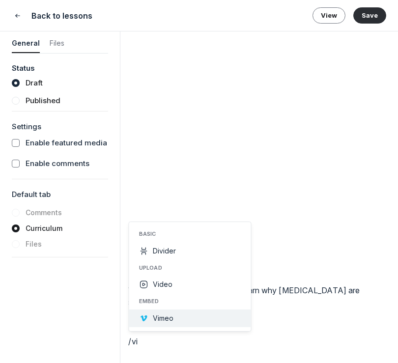
click at [157, 318] on span "Vimeo" at bounding box center [163, 318] width 21 height 8
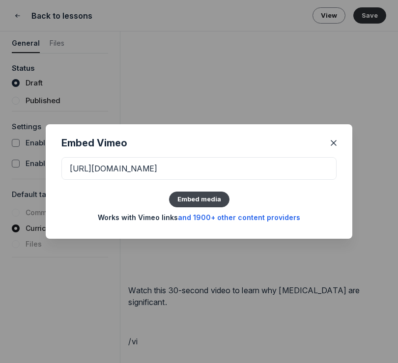
type input "https://vimeo.com/925056026?fl=pl&fe=sh"
click at [213, 204] on button "Embed media" at bounding box center [199, 200] width 60 height 16
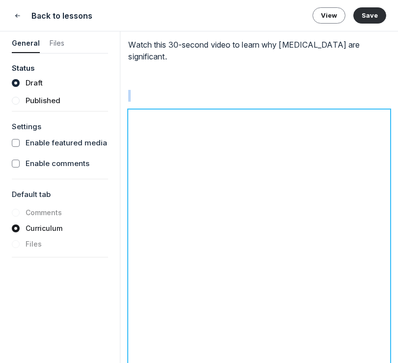
scroll to position [2500, 0]
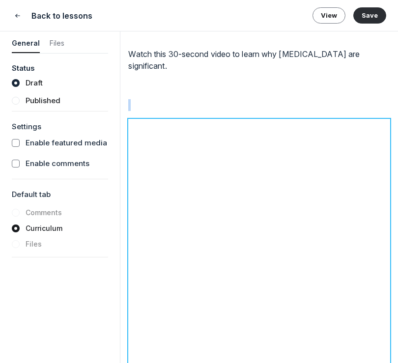
click at [211, 108] on p at bounding box center [259, 105] width 262 height 12
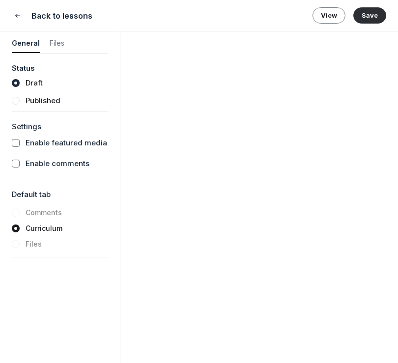
scroll to position [2632, 0]
click at [150, 343] on p at bounding box center [259, 341] width 262 height 12
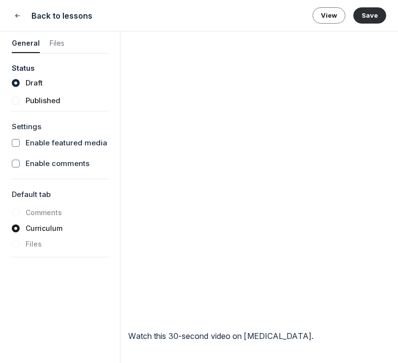
scroll to position [2657, 0]
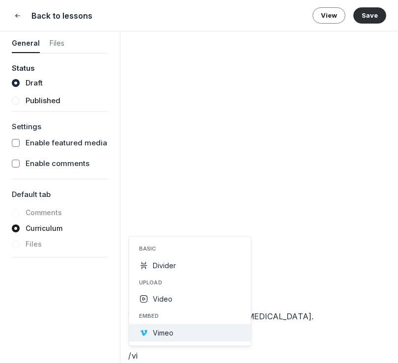
click at [179, 335] on button "Vimeo" at bounding box center [190, 333] width 122 height 18
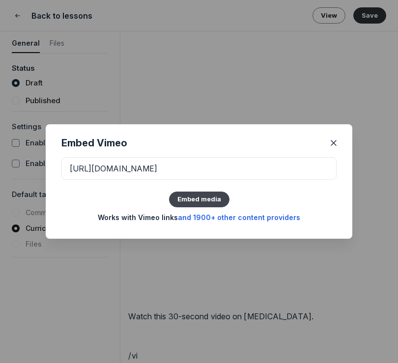
type input "https://vimeo.com/963404251?share=copy"
click at [218, 193] on button "Embed media" at bounding box center [199, 200] width 60 height 16
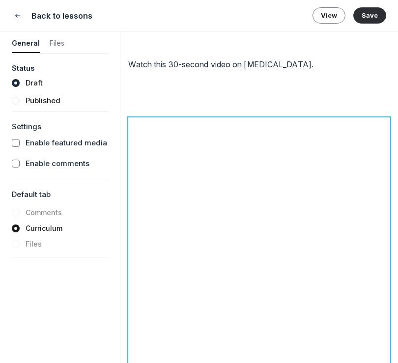
scroll to position [2835, 0]
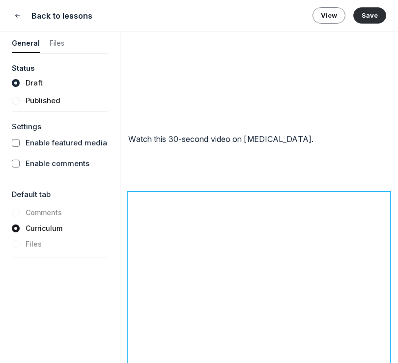
click at [282, 178] on p at bounding box center [259, 178] width 262 height 12
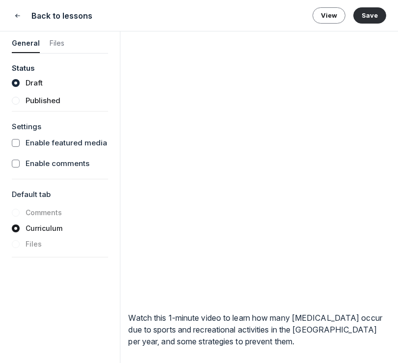
scroll to position [3063, 0]
click at [331, 321] on p "Watch this 1-minute video to learn how many concussion occur due to sports and …" at bounding box center [259, 329] width 262 height 35
click at [339, 320] on p "Watch this 1-minute video to learn how many concussion occur due to sports and …" at bounding box center [259, 329] width 262 height 35
click at [312, 346] on p "Watch this 1-minute video to learn how many concussions occur due to sports and…" at bounding box center [259, 329] width 262 height 35
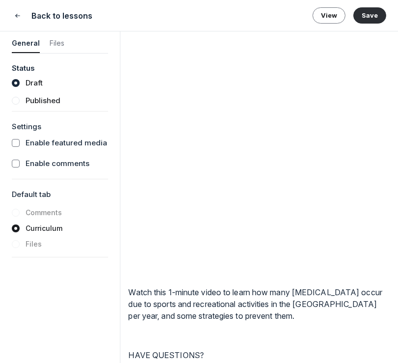
scroll to position [3103, 0]
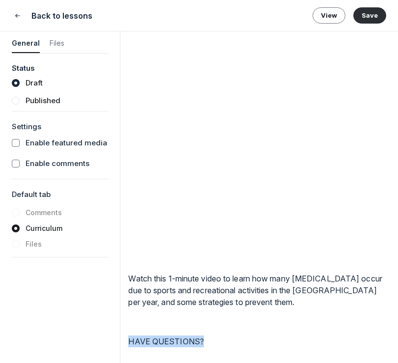
drag, startPoint x: 200, startPoint y: 338, endPoint x: 93, endPoint y: 337, distance: 107.1
click at [95, 337] on form "General Files Status Draft Published Settings Enable featured media Enable comm…" at bounding box center [199, 196] width 398 height 331
click at [186, 323] on icon "button" at bounding box center [186, 323] width 10 height 10
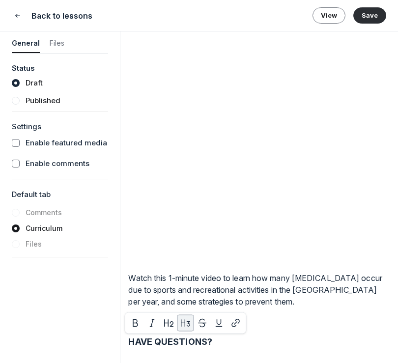
click at [270, 348] on h3 "HAVE QUESTIONS?" at bounding box center [259, 341] width 262 height 13
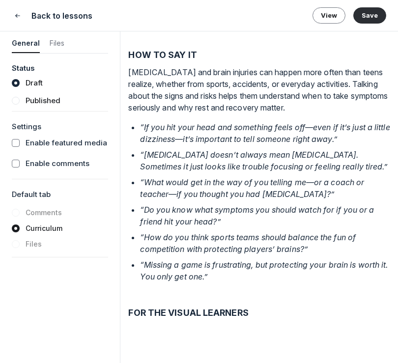
scroll to position [1816, 0]
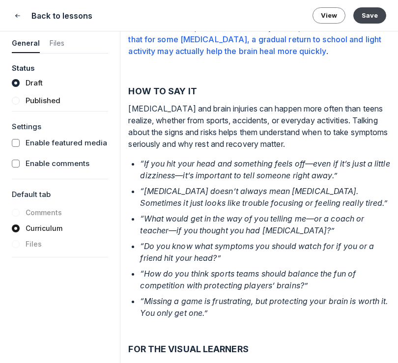
click at [368, 15] on button "Save" at bounding box center [369, 15] width 33 height 16
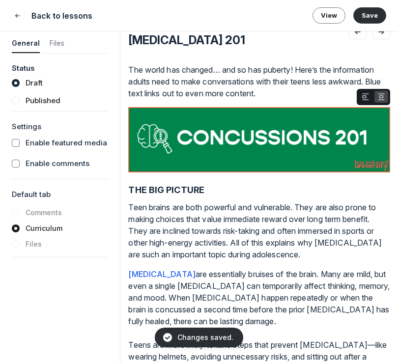
scroll to position [0, 0]
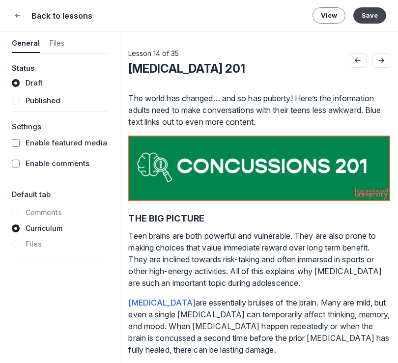
click at [372, 16] on button "Save" at bounding box center [369, 15] width 33 height 16
click at [28, 16] on div "Back to lessons" at bounding box center [52, 16] width 81 height 12
click at [18, 15] on use "Close" at bounding box center [18, 15] width 4 height 3
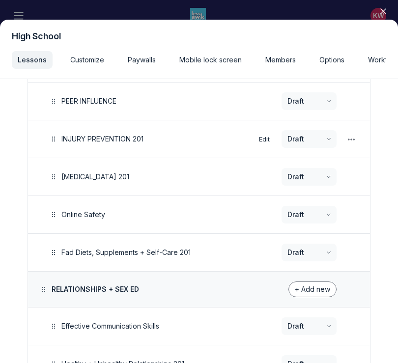
scroll to position [598, 0]
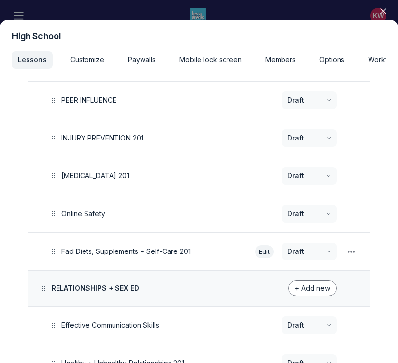
click at [267, 251] on button "Edit" at bounding box center [264, 251] width 19 height 13
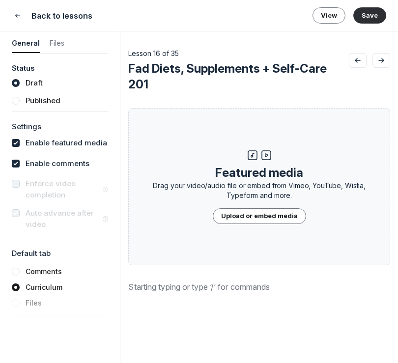
click at [28, 153] on div "Enable featured media" at bounding box center [60, 144] width 96 height 21
click at [29, 151] on div "Enable featured media" at bounding box center [60, 144] width 96 height 21
click at [38, 146] on label "Enable featured media" at bounding box center [67, 143] width 82 height 11
click at [20, 146] on input "checkbox" at bounding box center [16, 143] width 8 height 8
checkbox input "false"
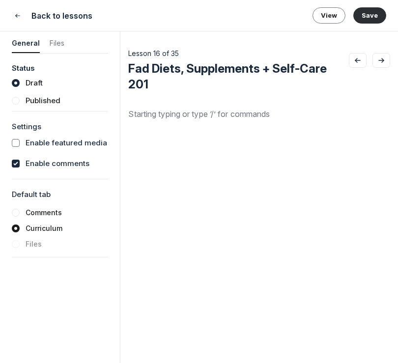
click at [38, 165] on label "Enable comments" at bounding box center [58, 163] width 64 height 11
click at [20, 165] on input "checkbox" at bounding box center [16, 164] width 8 height 8
checkbox input "false"
click at [175, 82] on button "Fad Diets, Supplements + Self-Care 201" at bounding box center [238, 76] width 221 height 31
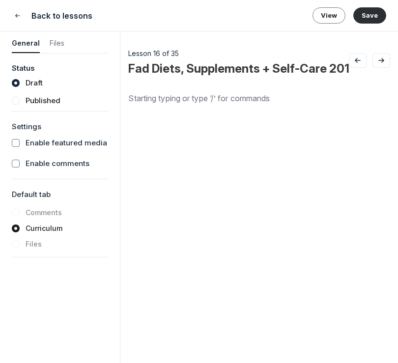
drag, startPoint x: 135, startPoint y: 70, endPoint x: 326, endPoint y: 68, distance: 191.1
click at [326, 68] on input "Fad Diets, Supplements + Self-Care 201" at bounding box center [238, 69] width 221 height 16
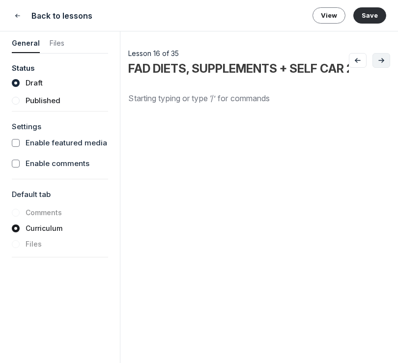
type input "FAD DIETS, SUPPLEMENTS + SELF CARE 201"
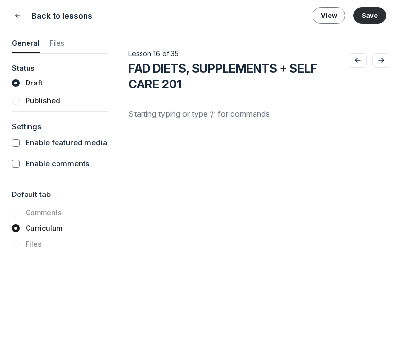
click at [256, 110] on p at bounding box center [259, 114] width 262 height 12
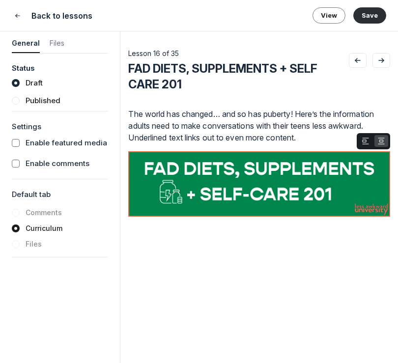
click at [240, 218] on div at bounding box center [259, 185] width 262 height 68
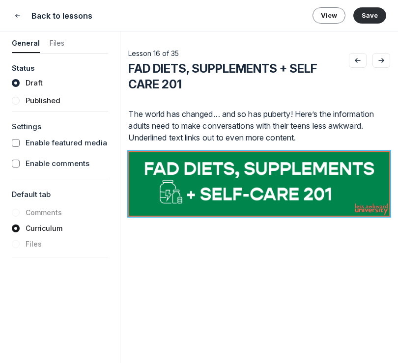
click at [214, 244] on div "The world has changed… and so has puberty! Here’s the information adults need t…" at bounding box center [259, 231] width 262 height 246
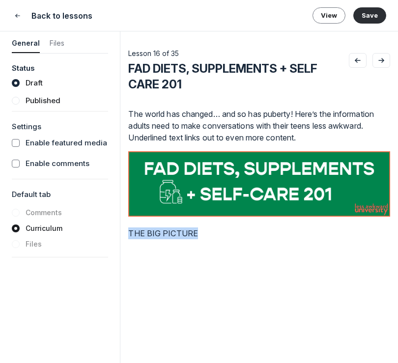
drag, startPoint x: 218, startPoint y: 232, endPoint x: 39, endPoint y: 228, distance: 179.3
click at [40, 228] on form "General Files Status Draft Published Settings Enable featured media Enable comm…" at bounding box center [199, 196] width 398 height 331
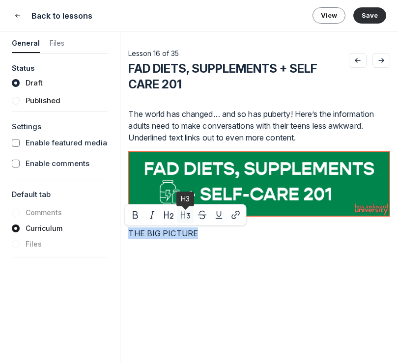
click at [185, 216] on use "button" at bounding box center [185, 214] width 9 height 7
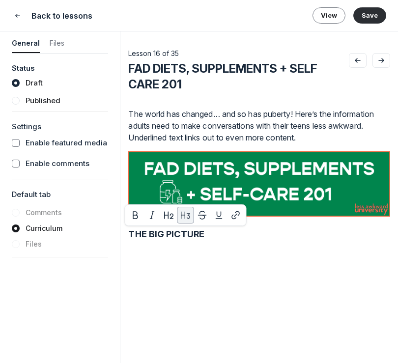
click at [215, 258] on div "The world has changed… and so has puberty! Here’s the information adults need t…" at bounding box center [259, 231] width 262 height 246
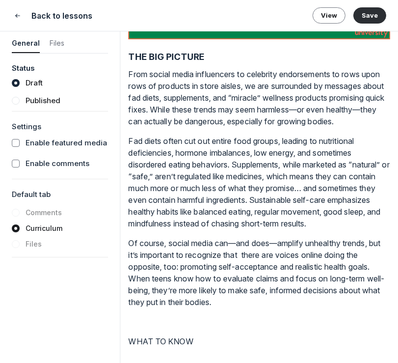
scroll to position [201, 0]
drag, startPoint x: 209, startPoint y: 341, endPoint x: 94, endPoint y: 337, distance: 115.0
click at [95, 337] on form "General Files Status Draft Published Settings Enable featured media Enable comm…" at bounding box center [199, 196] width 398 height 331
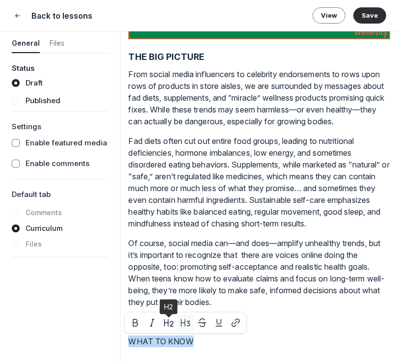
click at [182, 325] on icon "button" at bounding box center [186, 323] width 10 height 10
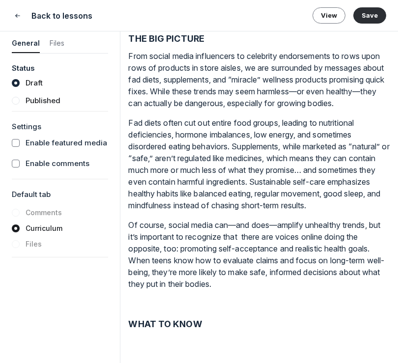
click at [260, 347] on div "The world has changed… and so has puberty! Here’s the information adults need t…" at bounding box center [259, 130] width 262 height 435
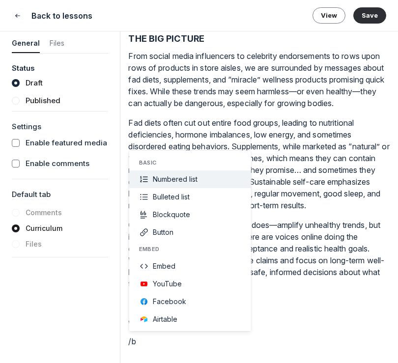
scroll to position [0, 0]
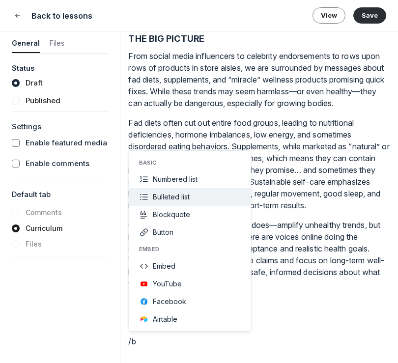
click at [192, 193] on button "Bulleted list" at bounding box center [190, 197] width 122 height 18
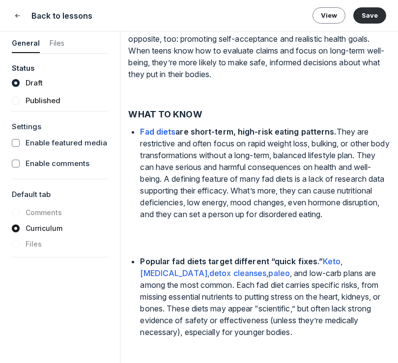
scroll to position [399, 0]
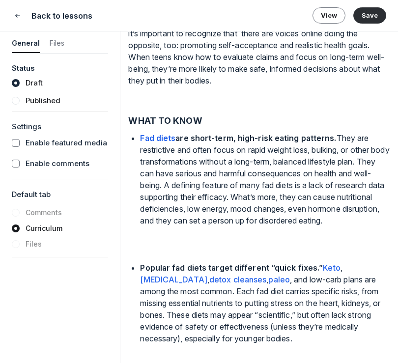
click at [140, 273] on strong "Popular fad diets target different “quick fixes.”" at bounding box center [231, 268] width 183 height 10
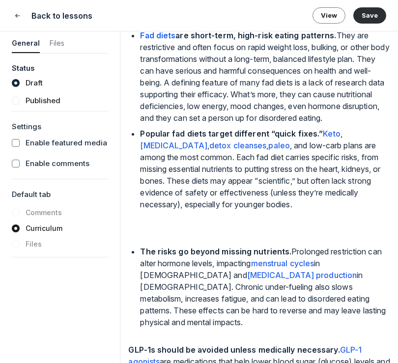
scroll to position [519, 0]
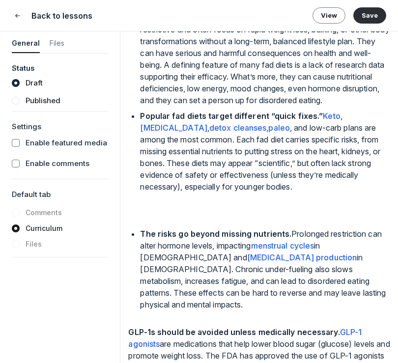
click at [139, 267] on div "The world has changed… and so has puberty! Here’s the information adults need t…" at bounding box center [259, 10] width 262 height 843
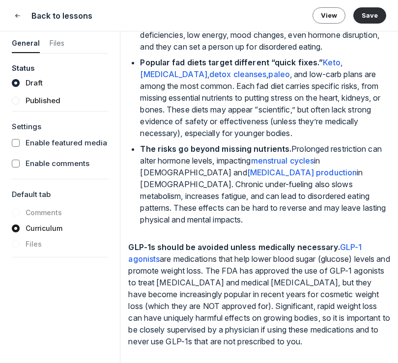
scroll to position [575, 0]
click at [129, 252] on strong "GLP-1s should be avoided unless medically necessary." at bounding box center [233, 247] width 211 height 10
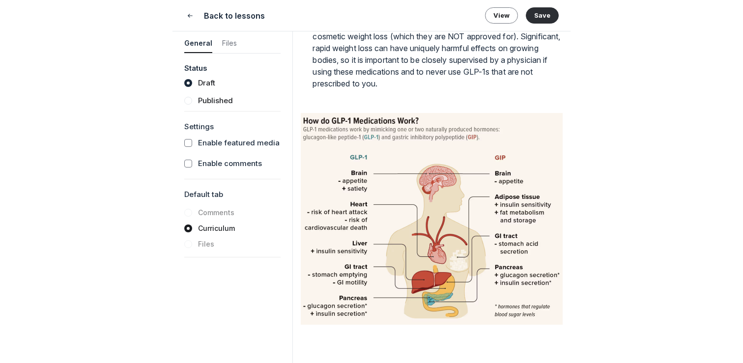
scroll to position [855, 0]
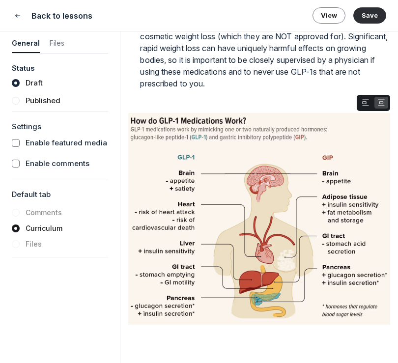
click at [233, 99] on div at bounding box center [259, 104] width 262 height 18
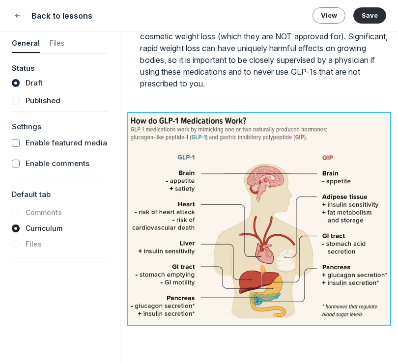
click at [207, 93] on p at bounding box center [259, 99] width 262 height 12
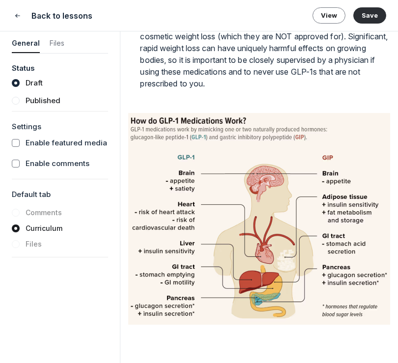
click at [144, 96] on p at bounding box center [259, 99] width 262 height 12
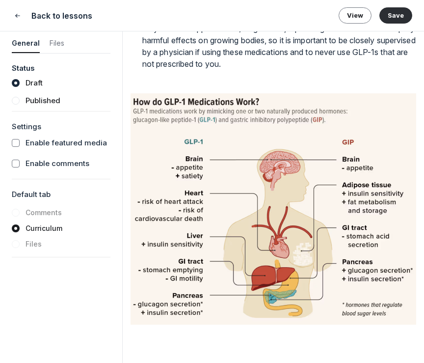
scroll to position [810, 0]
click at [180, 338] on p at bounding box center [274, 341] width 286 height 12
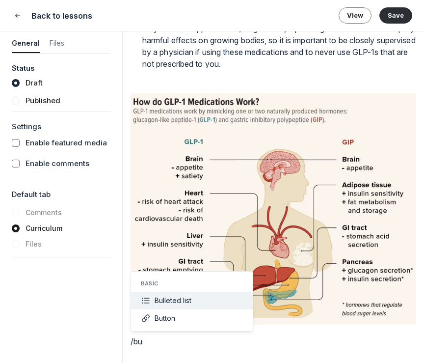
click at [184, 306] on button "Bulleted list" at bounding box center [192, 301] width 122 height 18
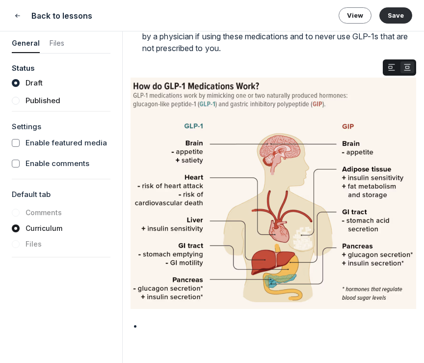
click at [411, 70] on use "button" at bounding box center [408, 67] width 6 height 6
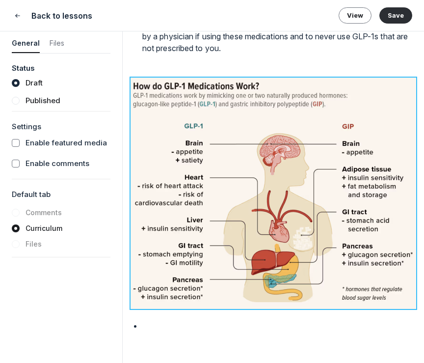
click at [174, 331] on p at bounding box center [279, 326] width 274 height 12
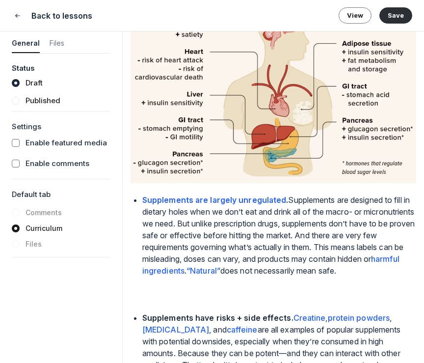
scroll to position [987, 0]
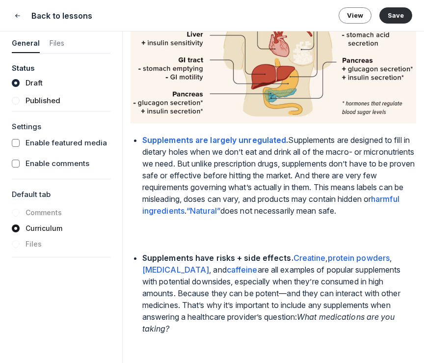
click at [143, 263] on strong "Supplements have risks + side effects." at bounding box center [217, 258] width 151 height 10
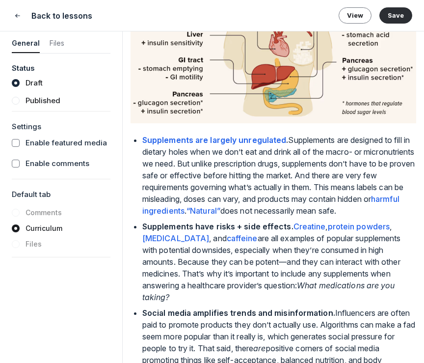
scroll to position [1104, 0]
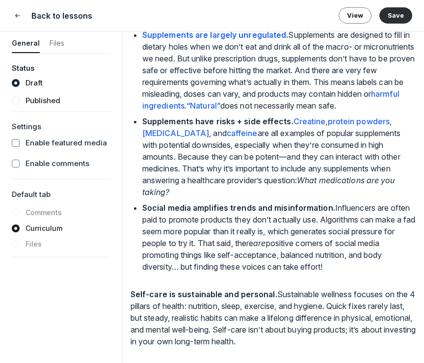
click at [131, 294] on strong "Self-care is sustainable and personal." at bounding box center [204, 294] width 147 height 10
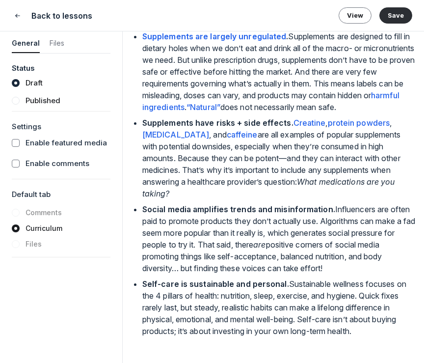
scroll to position [1108, 0]
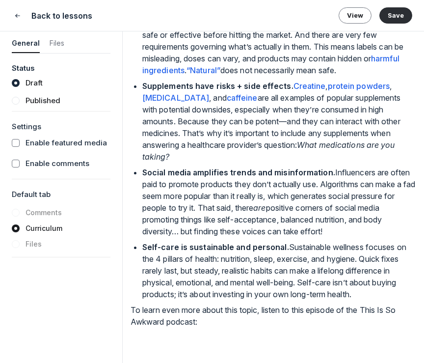
scroll to position [1134, 0]
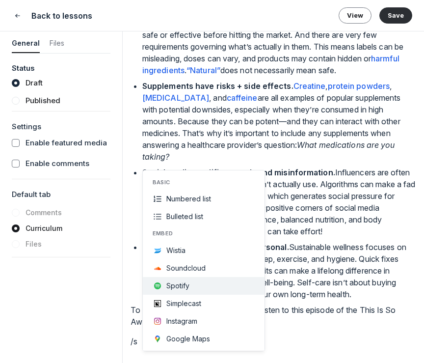
click at [180, 286] on span "Spotify" at bounding box center [177, 285] width 23 height 8
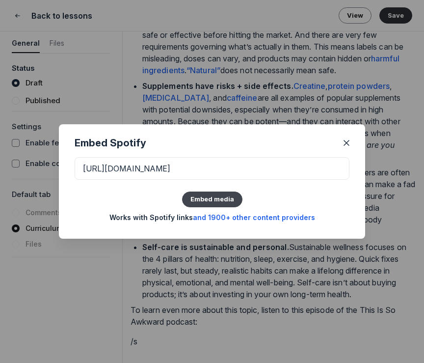
scroll to position [0, 98]
type input "https://open.spotify.com/episode/6gWutq3lMeHohAPo8OeMu6?si=Tl7cH08QTiGXwYLLWPfS…"
click at [223, 194] on button "Embed media" at bounding box center [212, 200] width 60 height 16
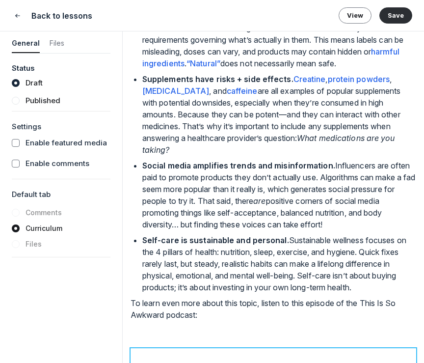
scroll to position [1209, 0]
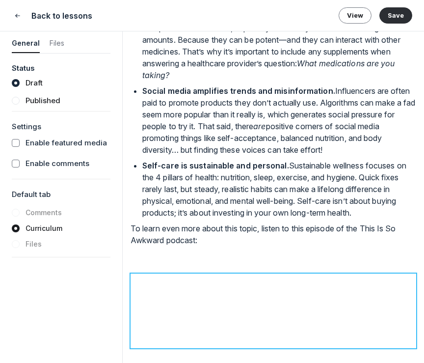
click at [213, 266] on p at bounding box center [274, 260] width 286 height 12
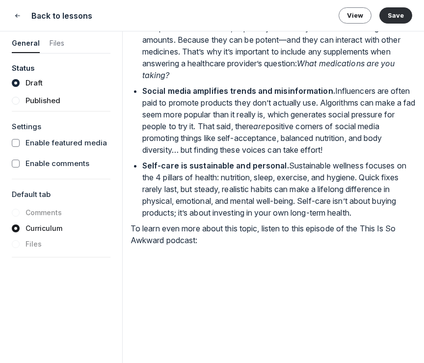
scroll to position [1222, 0]
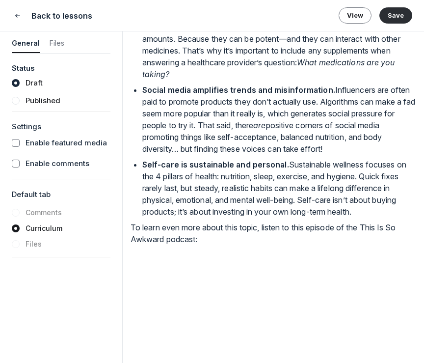
click at [176, 342] on p at bounding box center [274, 341] width 286 height 12
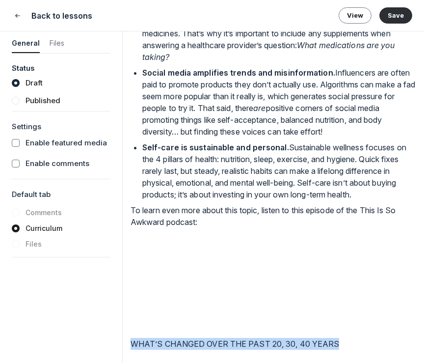
drag, startPoint x: 320, startPoint y: 351, endPoint x: 58, endPoint y: 347, distance: 261.8
click at [60, 347] on form "General Files Status Draft Published Settings Enable featured media Enable comm…" at bounding box center [212, 196] width 424 height 331
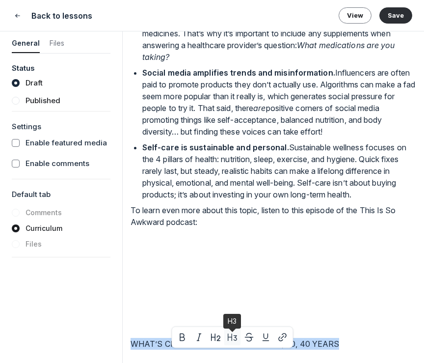
click at [236, 333] on icon "button" at bounding box center [233, 337] width 10 height 10
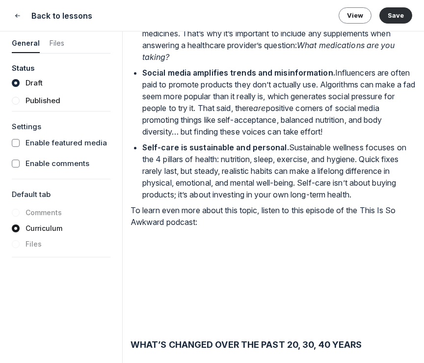
click at [364, 330] on p at bounding box center [274, 324] width 286 height 12
click at [382, 351] on h3 "WHAT’S CHANGED OVER THE PAST 20, 30, 40 YEARS" at bounding box center [274, 344] width 286 height 13
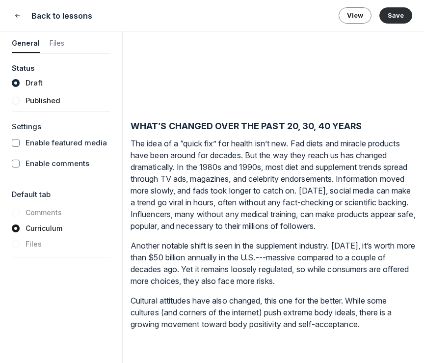
scroll to position [1465, 0]
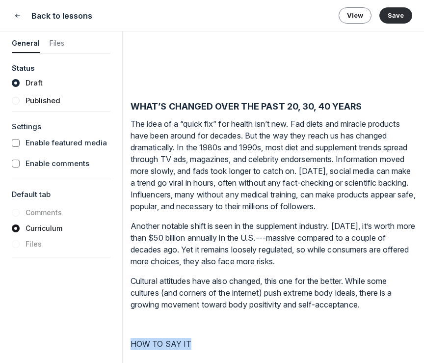
drag, startPoint x: 197, startPoint y: 354, endPoint x: 69, endPoint y: 349, distance: 128.3
click at [69, 349] on form "General Files Status Draft Published Settings Enable featured media Enable comm…" at bounding box center [212, 196] width 424 height 331
click at [188, 335] on icon "button" at bounding box center [188, 337] width 10 height 10
click at [342, 351] on h3 "HOW TO SAY IT" at bounding box center [274, 344] width 286 height 13
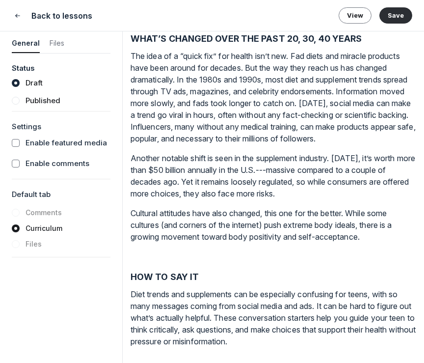
scroll to position [1550, 0]
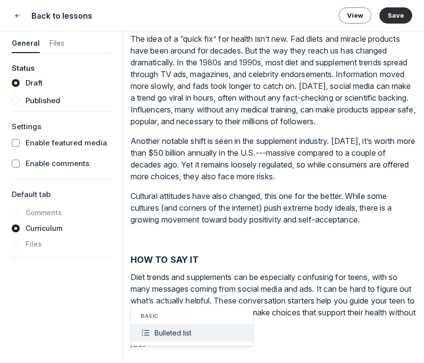
click at [201, 337] on button "Bulleted list" at bounding box center [192, 333] width 122 height 18
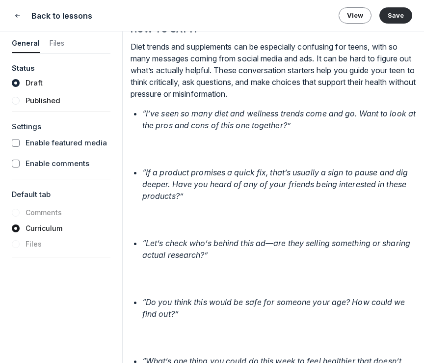
scroll to position [1771, 0]
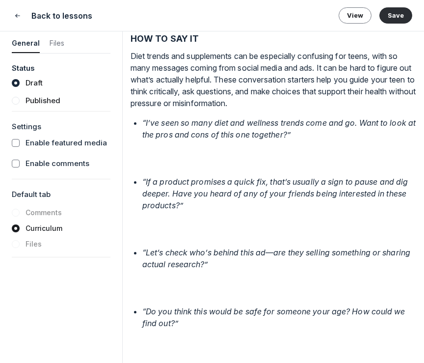
click at [142, 193] on em "“If a product promises a quick fix, that’s usually a sign to pause and dig deep…" at bounding box center [276, 193] width 268 height 33
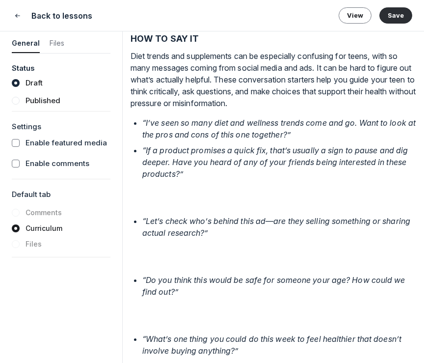
click at [142, 229] on em "“Let’s check who’s behind this ad—are they selling something or sharing actual …" at bounding box center [277, 227] width 270 height 22
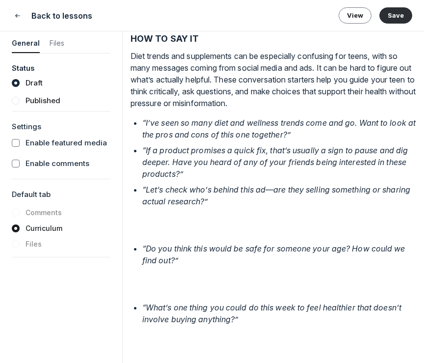
click at [142, 259] on em "“Do you think this would be safe for someone your age? How could we find out?”" at bounding box center [274, 255] width 265 height 22
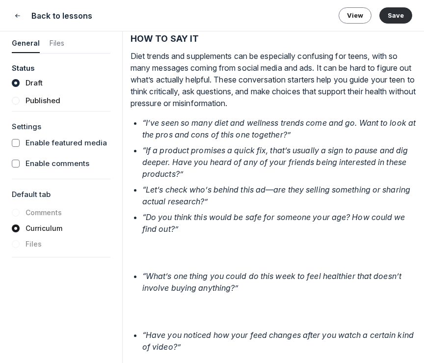
click at [144, 290] on em "“What’s one thing you could do this week to feel healthier that doesn’t involve…" at bounding box center [272, 282] width 261 height 22
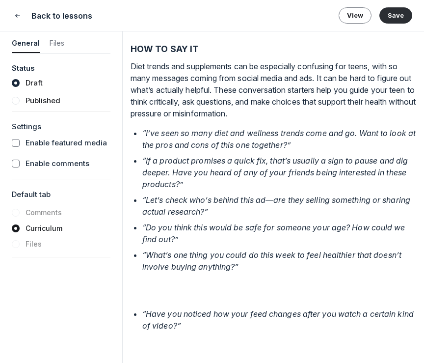
click at [144, 313] on em "“Have you noticed how your feed changes after you watch a certain kind of video…" at bounding box center [279, 320] width 274 height 22
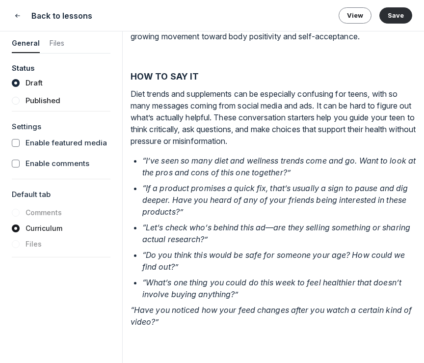
scroll to position [1742, 0]
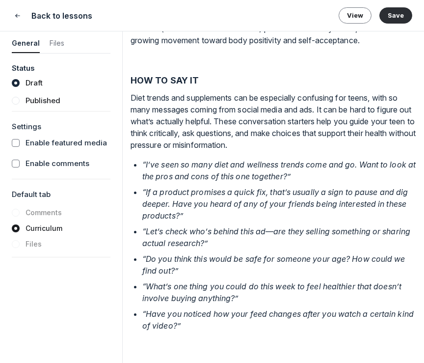
click at [198, 329] on p "“Have you noticed how your feed changes after you watch a certain kind of video…" at bounding box center [279, 320] width 274 height 24
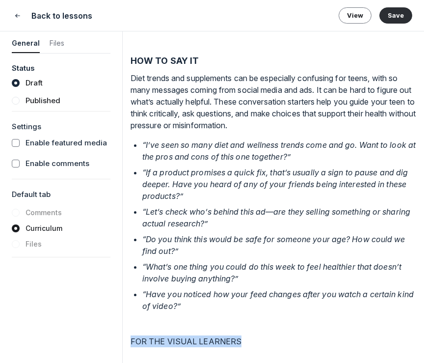
drag, startPoint x: 250, startPoint y: 340, endPoint x: 87, endPoint y: 340, distance: 163.0
click at [87, 340] on form "General Files Status Draft Published Settings Enable featured media Enable comm…" at bounding box center [212, 196] width 424 height 331
click at [189, 322] on icon "button" at bounding box center [188, 323] width 10 height 10
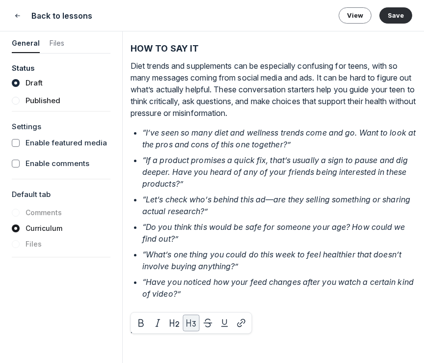
click at [265, 336] on h3 "FOR THE VISUAL LEARNERS" at bounding box center [274, 329] width 286 height 13
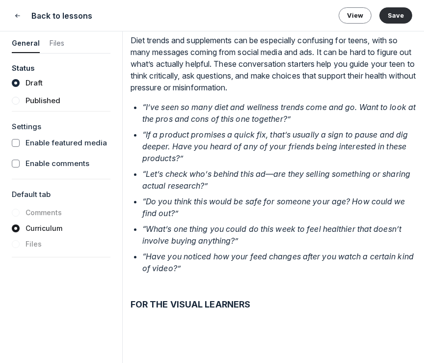
scroll to position [1799, 0]
click at [165, 305] on button "Vimeo" at bounding box center [192, 299] width 122 height 18
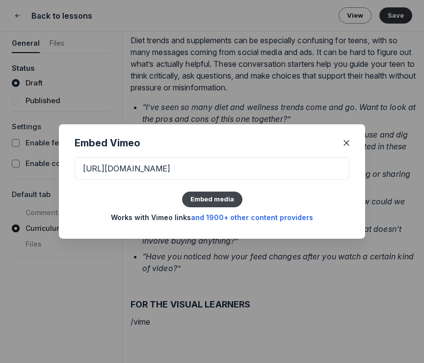
type input "https://vimeo.com/1014943649?share=copy"
click at [207, 196] on button "Embed media" at bounding box center [212, 200] width 60 height 16
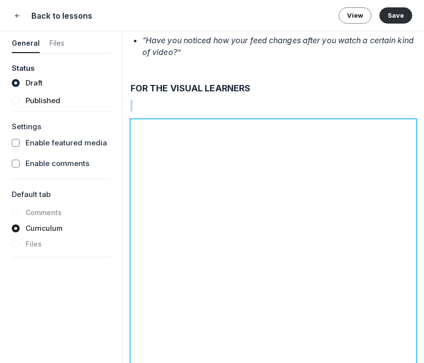
scroll to position [2003, 0]
click at [199, 112] on p at bounding box center [274, 106] width 286 height 12
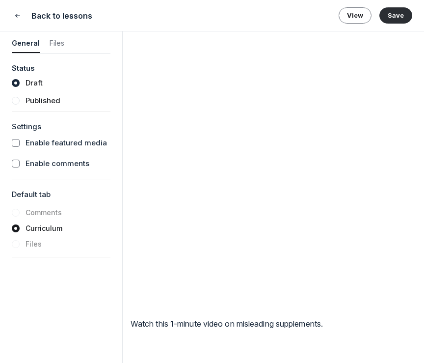
scroll to position [2176, 0]
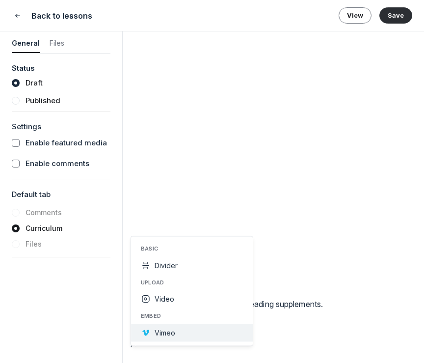
click at [173, 332] on span "Vimeo" at bounding box center [165, 333] width 21 height 8
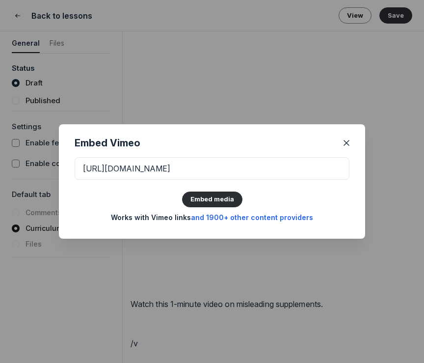
type input "https://vimeo.com/1065151505?share=copy"
click at [210, 186] on div "https://vimeo.com/1065151505?share=copy Embed media Works with Vimeo links and …" at bounding box center [212, 190] width 275 height 65
click at [210, 202] on button "Embed media" at bounding box center [212, 200] width 60 height 16
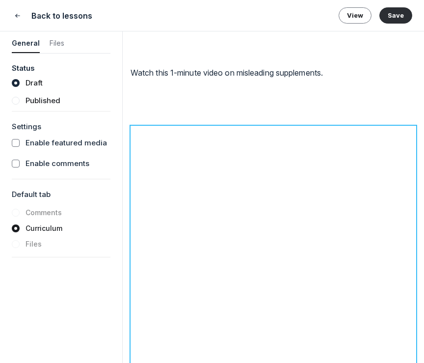
scroll to position [2403, 0]
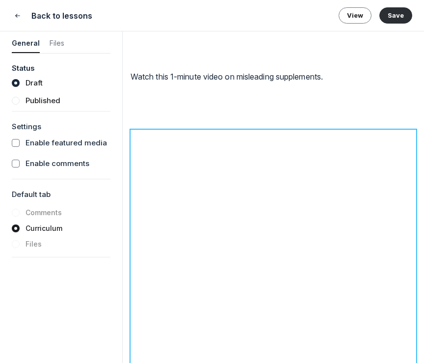
click at [206, 122] on p at bounding box center [274, 116] width 286 height 12
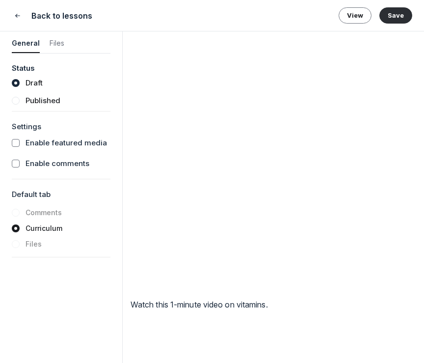
scroll to position [2598, 0]
click at [142, 324] on p at bounding box center [274, 322] width 286 height 12
click at [141, 335] on p at bounding box center [274, 341] width 286 height 12
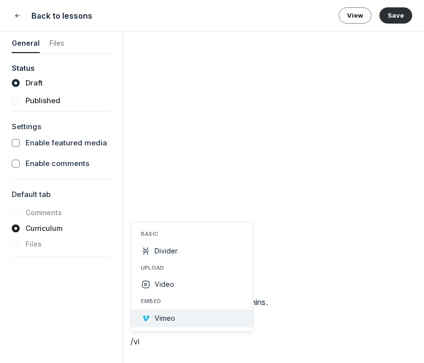
click at [165, 315] on span "Vimeo" at bounding box center [165, 318] width 21 height 8
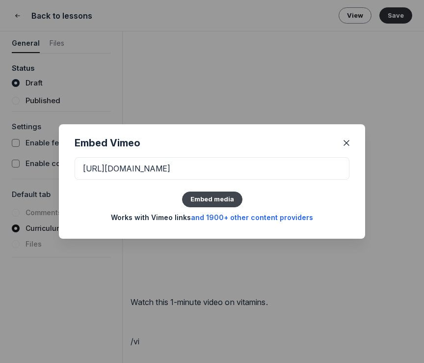
type input "https://vimeo.com/1111980383?fl=pl&fe=sh"
click at [207, 201] on button "Embed media" at bounding box center [212, 200] width 60 height 16
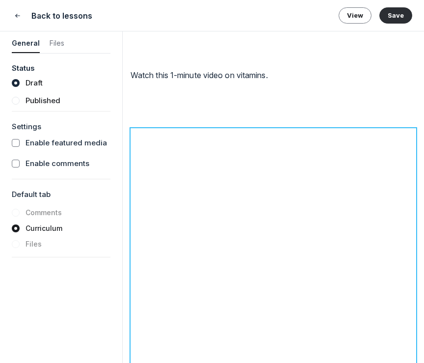
scroll to position [2796, 0]
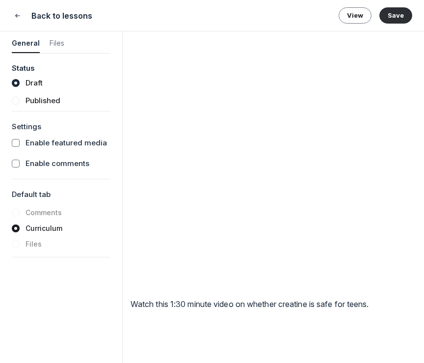
scroll to position [3006, 0]
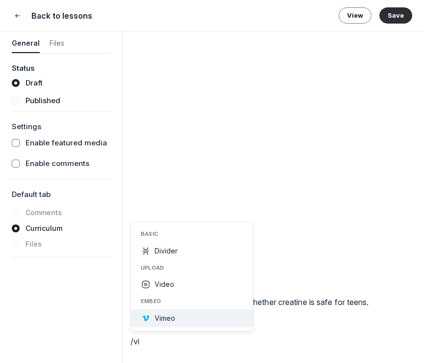
click at [174, 317] on span "Vimeo" at bounding box center [165, 318] width 21 height 8
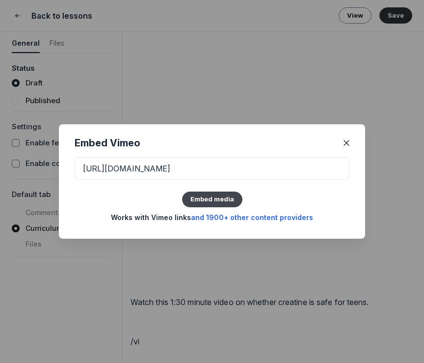
type input "https://vimeo.com/1071871624?fl=pl&fe=sh"
click at [220, 197] on button "Embed media" at bounding box center [212, 200] width 60 height 16
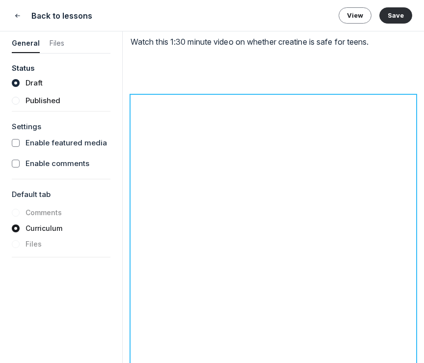
scroll to position [3240, 0]
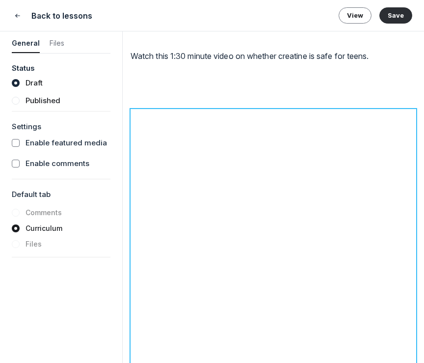
click at [233, 101] on p at bounding box center [274, 95] width 286 height 12
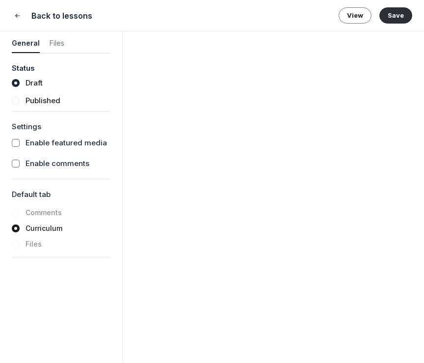
scroll to position [3375, 0]
click at [182, 339] on p at bounding box center [274, 341] width 286 height 12
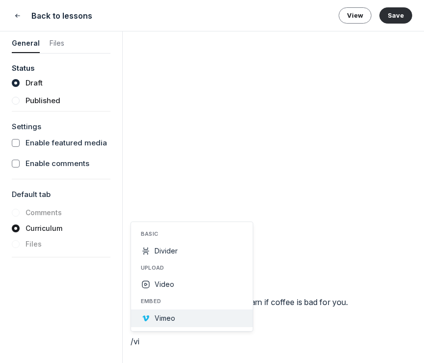
click at [160, 318] on span "Vimeo" at bounding box center [165, 318] width 21 height 8
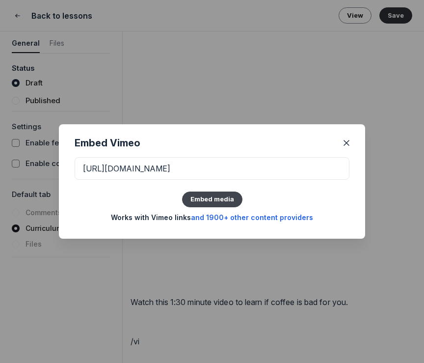
type input "https://vimeo.com/925037005?fl=pl&fe=sh"
click at [212, 196] on button "Embed media" at bounding box center [212, 200] width 60 height 16
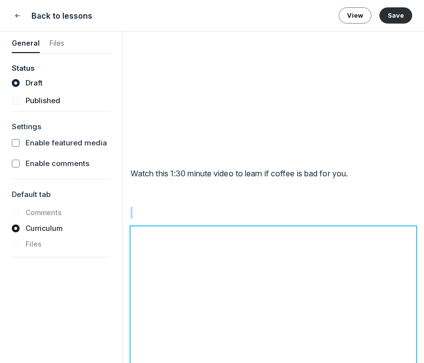
scroll to position [3482, 0]
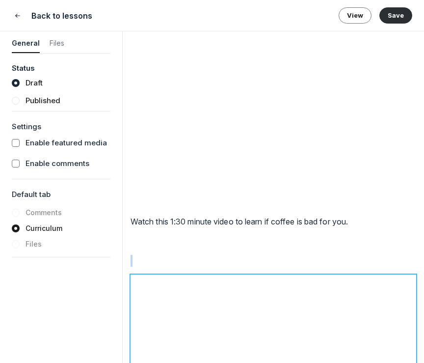
click at [184, 267] on p at bounding box center [274, 261] width 286 height 12
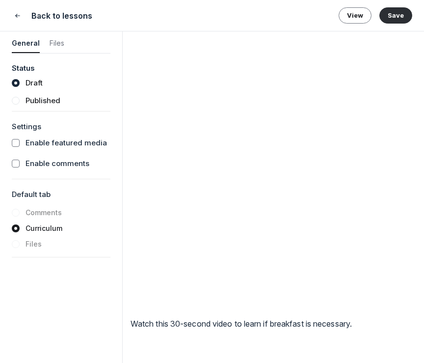
scroll to position [3808, 0]
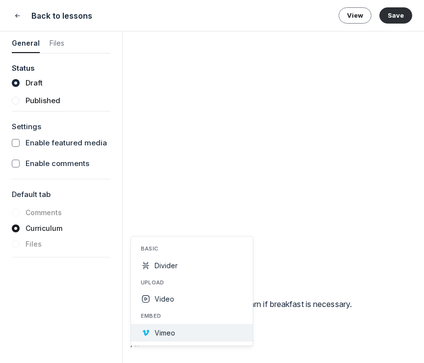
click at [202, 335] on button "Vimeo" at bounding box center [192, 333] width 122 height 18
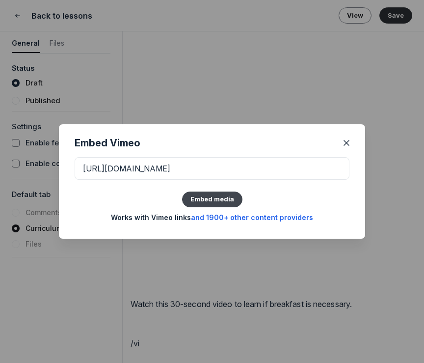
type input "https://vimeo.com/1069649308?fl=pl&fe=sh"
click at [219, 199] on button "Embed media" at bounding box center [212, 200] width 60 height 16
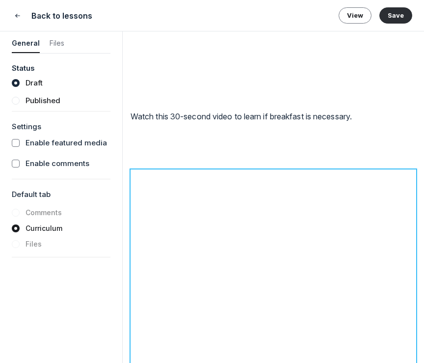
scroll to position [3971, 0]
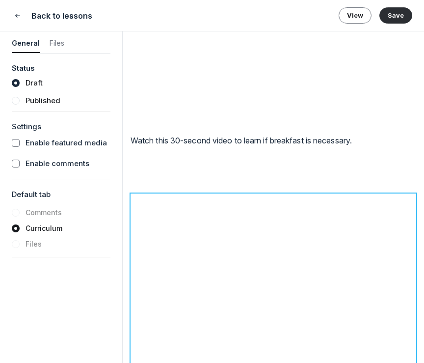
click at [210, 186] on p at bounding box center [274, 180] width 286 height 12
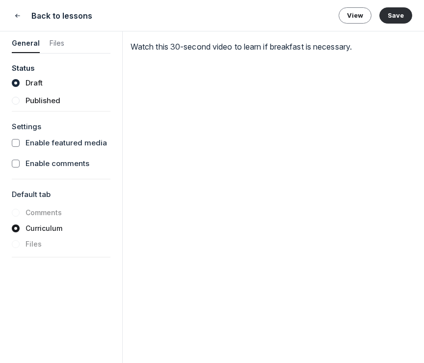
scroll to position [4191, 0]
click at [147, 338] on p at bounding box center [274, 341] width 286 height 12
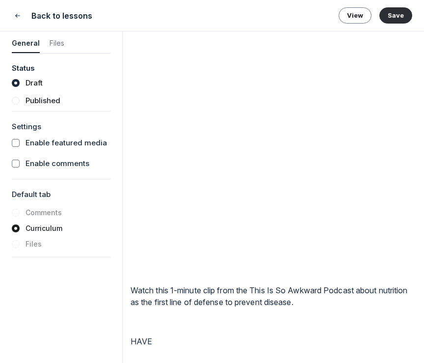
click at [178, 343] on p "HAVE" at bounding box center [274, 341] width 286 height 12
drag, startPoint x: 216, startPoint y: 339, endPoint x: 83, endPoint y: 339, distance: 133.1
click at [83, 339] on form "General Files Status Draft Published Settings Enable featured media Enable comm…" at bounding box center [212, 196] width 424 height 331
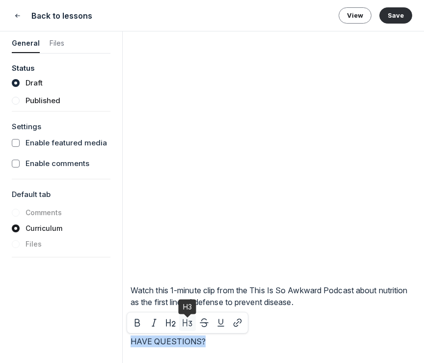
click at [187, 324] on icon "button" at bounding box center [188, 323] width 10 height 10
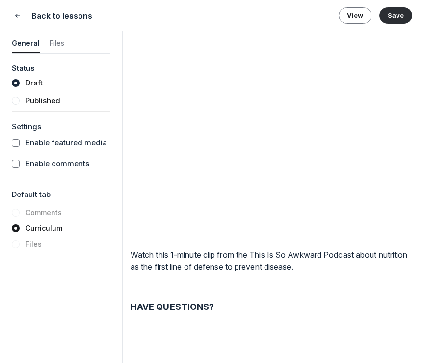
scroll to position [4260, 0]
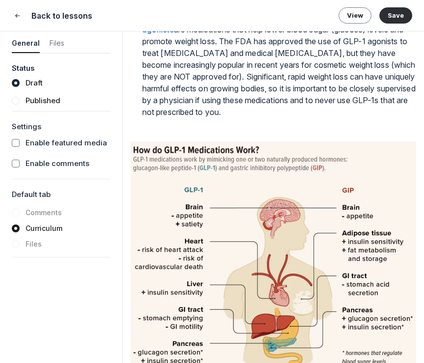
scroll to position [0, 0]
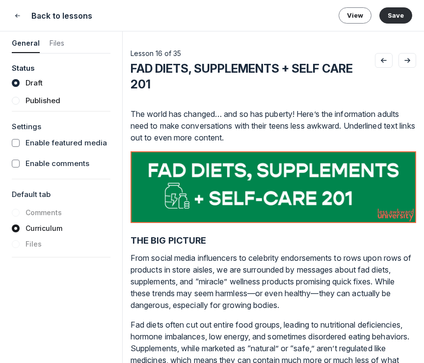
click at [377, 126] on p "The world has changed… and so has puberty! Here’s the information adults need t…" at bounding box center [274, 125] width 286 height 35
click at [400, 13] on button "Save" at bounding box center [396, 15] width 33 height 16
click at [14, 19] on icon "Close" at bounding box center [18, 16] width 8 height 10
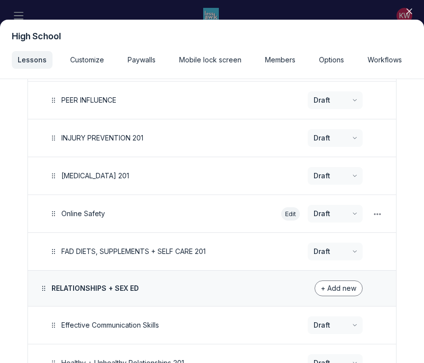
click at [294, 216] on button "Edit" at bounding box center [290, 213] width 19 height 13
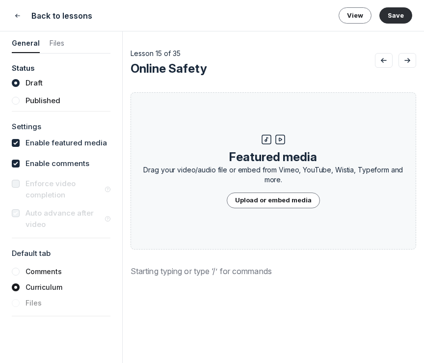
click at [82, 150] on div "Enable featured media" at bounding box center [67, 144] width 82 height 13
click at [82, 141] on label "Enable featured media" at bounding box center [67, 143] width 82 height 11
click at [20, 141] on input "checkbox" at bounding box center [16, 143] width 8 height 8
checkbox input "false"
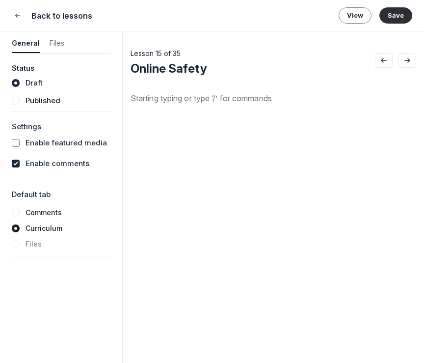
click at [80, 165] on label "Enable comments" at bounding box center [58, 163] width 64 height 11
click at [20, 165] on input "checkbox" at bounding box center [16, 164] width 8 height 8
checkbox input "false"
drag, startPoint x: 138, startPoint y: 71, endPoint x: 319, endPoint y: 54, distance: 181.5
click at [318, 54] on div "Lesson 15 of 35 Online Safety" at bounding box center [253, 61] width 245 height 29
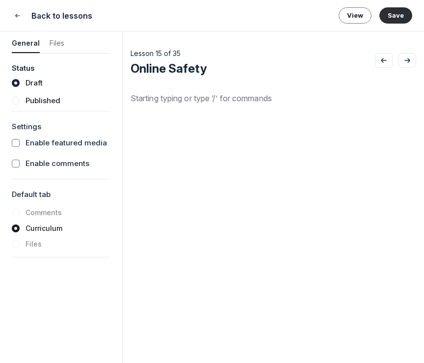
drag, startPoint x: 206, startPoint y: 70, endPoint x: 138, endPoint y: 67, distance: 67.8
click at [138, 67] on button "Online Safety" at bounding box center [253, 69] width 245 height 16
drag, startPoint x: 138, startPoint y: 67, endPoint x: 244, endPoint y: 67, distance: 105.1
click at [244, 67] on input "Online Safety" at bounding box center [253, 69] width 245 height 16
type input "ONLINE SAFETY"
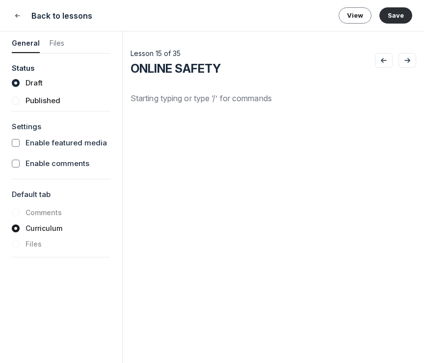
click at [255, 117] on div at bounding box center [274, 215] width 286 height 246
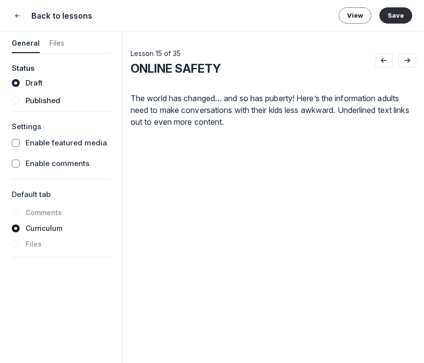
click at [275, 79] on div "Lesson 15 of 35 ONLINE SAFETY Featured media Drag your video/audio file or embe…" at bounding box center [274, 192] width 286 height 322
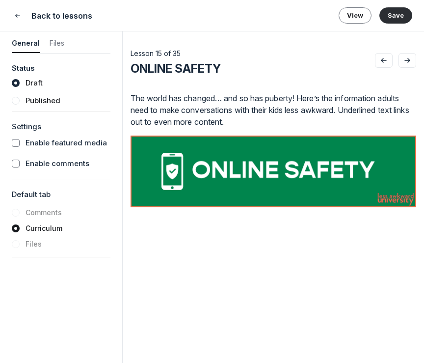
click at [222, 224] on p at bounding box center [274, 224] width 286 height 12
drag, startPoint x: 208, startPoint y: 221, endPoint x: 73, endPoint y: 216, distance: 134.7
click at [73, 216] on form "General Files Status Draft Published Settings Enable featured media Enable comm…" at bounding box center [212, 196] width 424 height 331
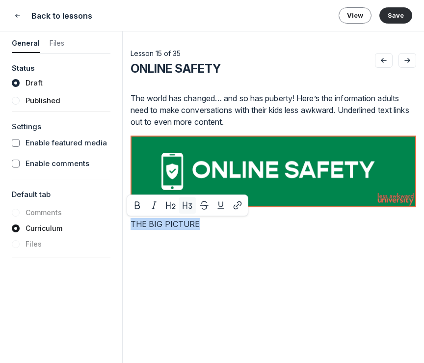
click at [191, 208] on icon "button" at bounding box center [188, 205] width 10 height 10
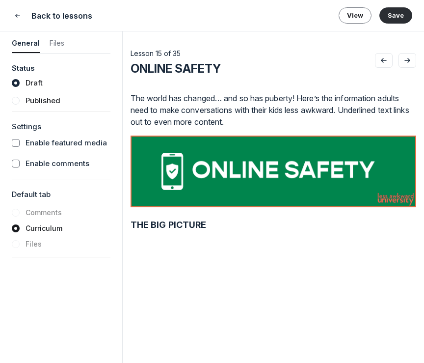
click at [225, 244] on p at bounding box center [274, 242] width 286 height 12
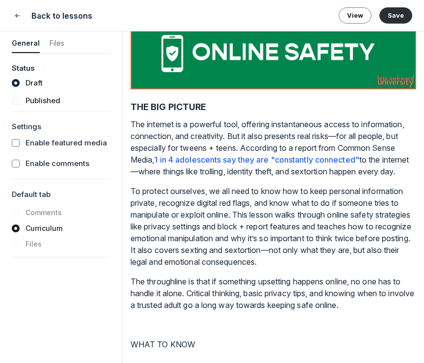
scroll to position [133, 0]
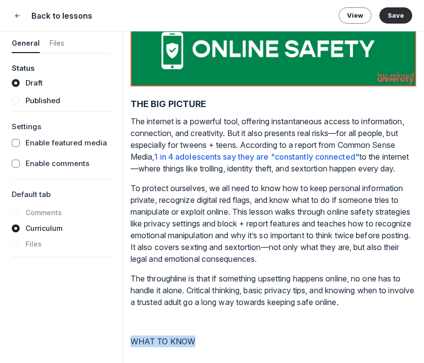
drag, startPoint x: 217, startPoint y: 340, endPoint x: 52, endPoint y: 340, distance: 165.0
click at [52, 340] on form "General Files Status Draft Published Settings Enable featured media Enable comm…" at bounding box center [212, 196] width 424 height 331
click at [191, 322] on icon "button" at bounding box center [188, 323] width 10 height 10
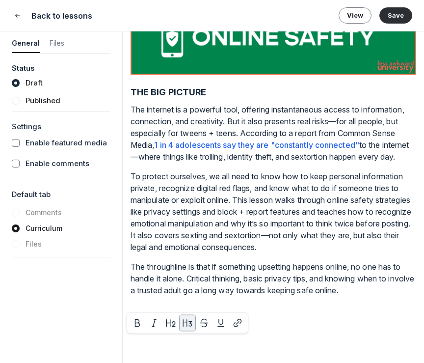
click at [267, 351] on div "The world has changed… and so has puberty! Here’s the information adults need t…" at bounding box center [274, 157] width 286 height 394
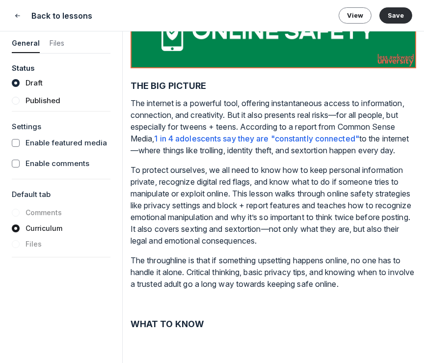
scroll to position [150, 0]
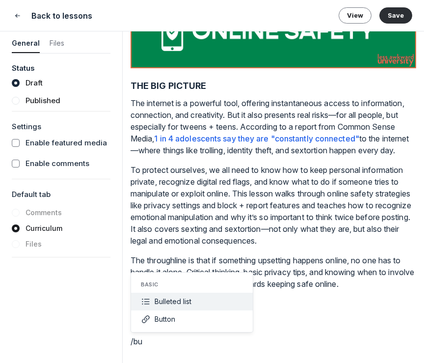
click at [213, 303] on button "Bulleted list" at bounding box center [192, 302] width 122 height 18
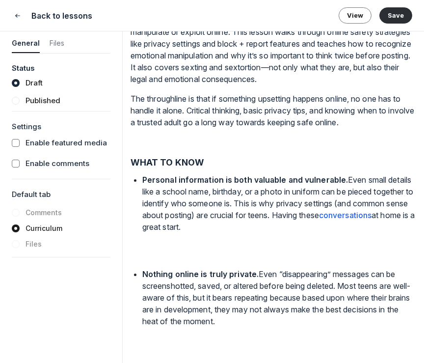
scroll to position [326, 0]
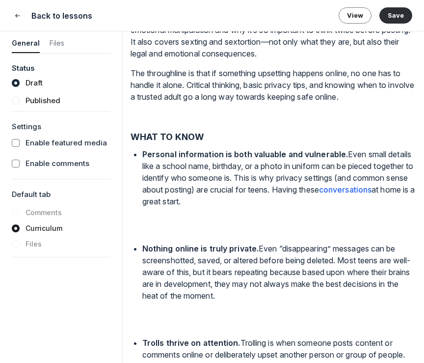
click at [142, 253] on strong "Nothing online is truly private." at bounding box center [200, 249] width 116 height 10
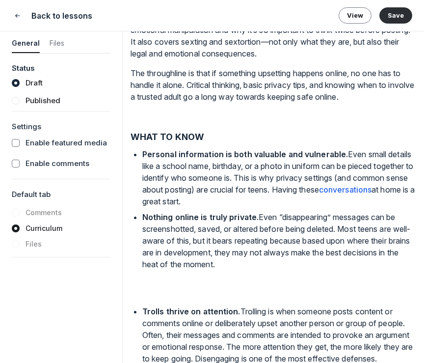
click at [140, 320] on div "The world has changed… and so has puberty! Here’s the information adults need t…" at bounding box center [274, 232] width 286 height 932
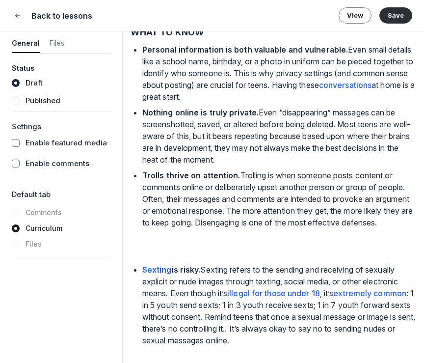
scroll to position [433, 0]
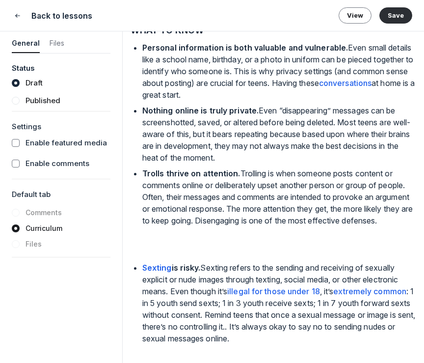
click at [141, 291] on div "The world has changed… and so has puberty! Here’s the information adults need t…" at bounding box center [274, 110] width 286 height 901
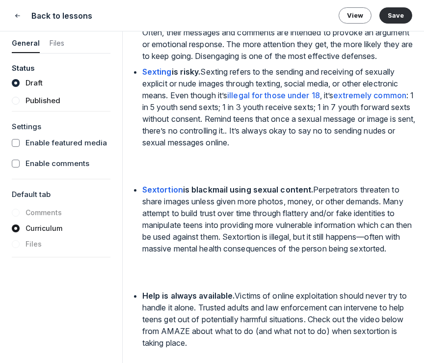
scroll to position [605, 0]
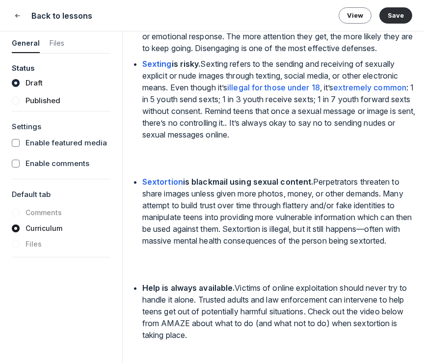
click at [143, 187] on strong "Sextortion" at bounding box center [162, 182] width 41 height 10
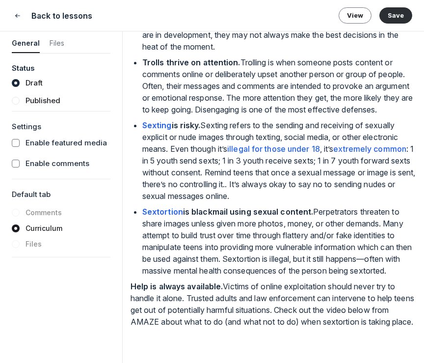
scroll to position [575, 0]
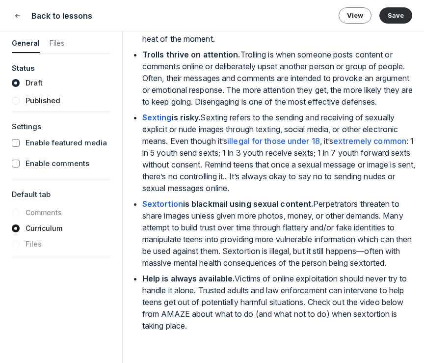
click at [165, 344] on p at bounding box center [274, 341] width 286 height 12
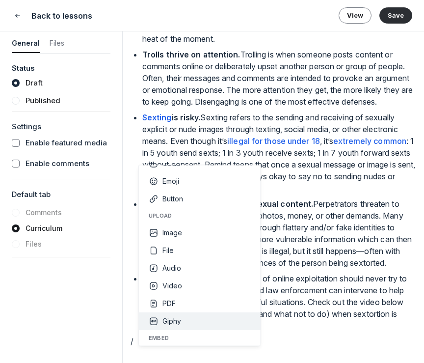
scroll to position [0, 0]
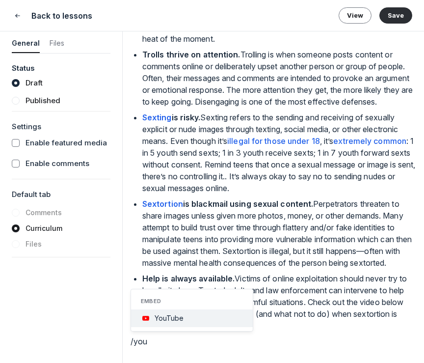
click at [197, 314] on button "YouTube" at bounding box center [192, 318] width 122 height 18
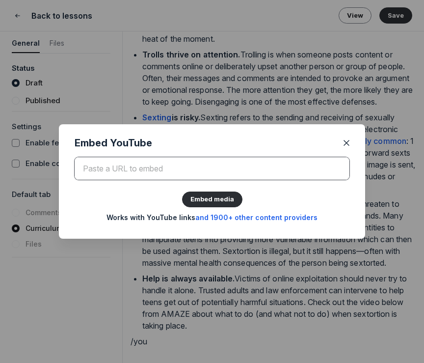
paste input "https://youtu.be/sdEIAeu2_ms?si=1iokxtDXPo0isQJI"
type input "https://youtu.be/sdEIAeu2_ms?si=1iokxtDXPo0isQJI"
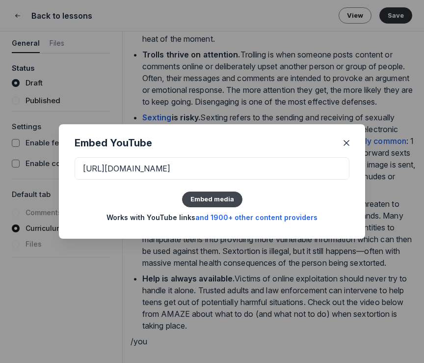
click at [216, 195] on button "Embed media" at bounding box center [212, 200] width 60 height 16
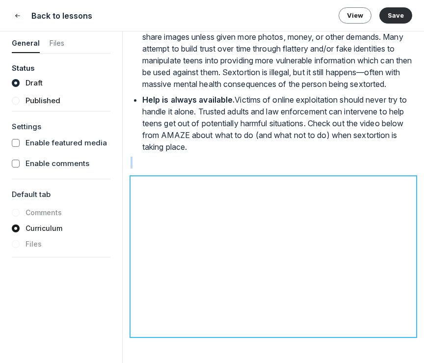
scroll to position [763, 0]
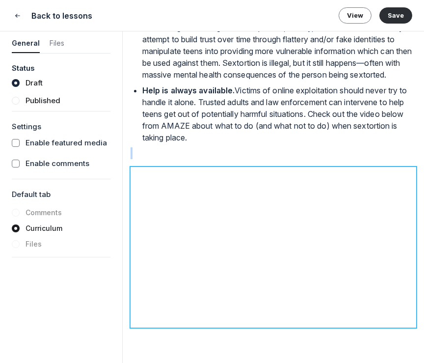
click at [185, 152] on p at bounding box center [274, 153] width 286 height 12
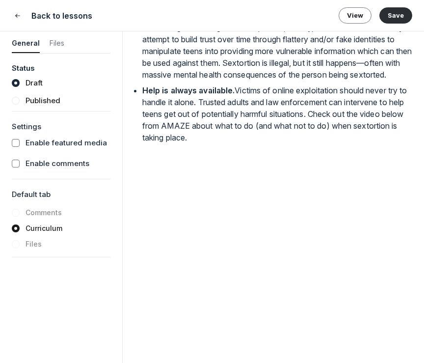
click at [212, 337] on p at bounding box center [274, 341] width 286 height 12
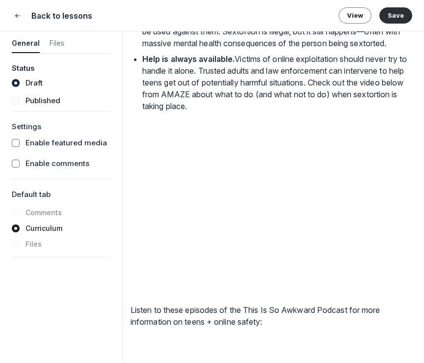
scroll to position [795, 0]
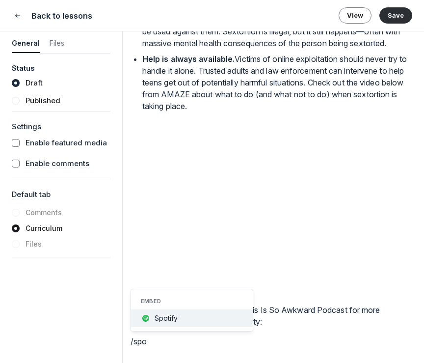
click at [213, 325] on button "Spotify" at bounding box center [192, 318] width 122 height 18
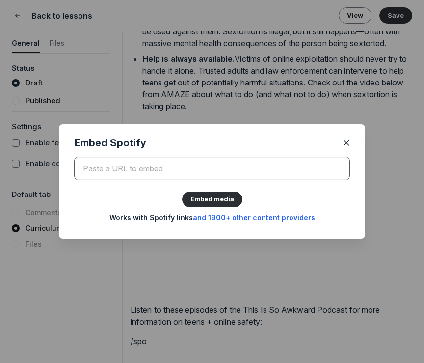
paste input "https://open.spotify.com/episode/6DrdxTXiLSo9iol1FFadFj?si=3Mvwz6uHQTuDlYTGVJZ4…"
type input "https://open.spotify.com/episode/6DrdxTXiLSo9iol1FFadFj?si=3Mvwz6uHQTuDlYTGVJZ4…"
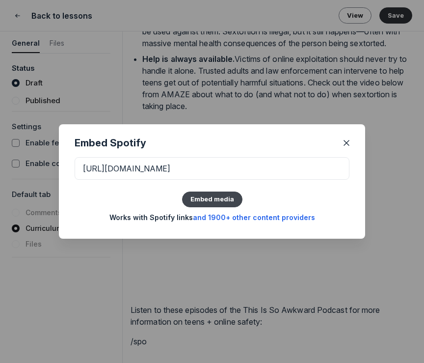
scroll to position [0, 0]
click at [217, 201] on button "Embed media" at bounding box center [212, 200] width 60 height 16
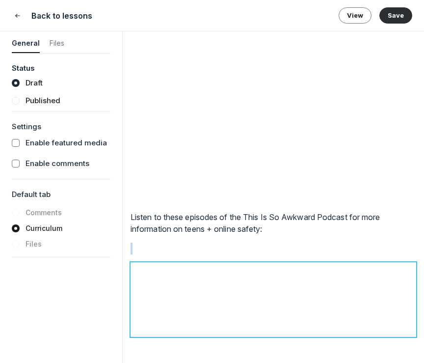
scroll to position [897, 0]
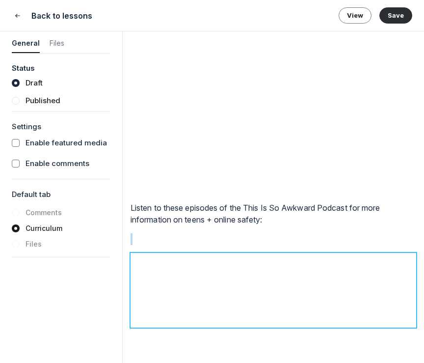
click at [195, 242] on p at bounding box center [274, 239] width 286 height 12
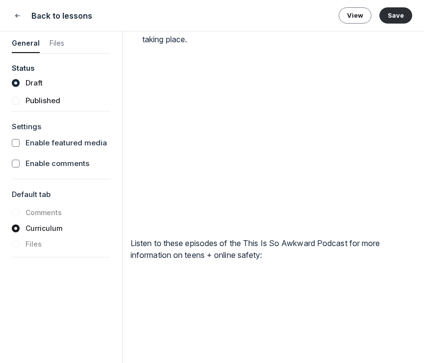
scroll to position [844, 0]
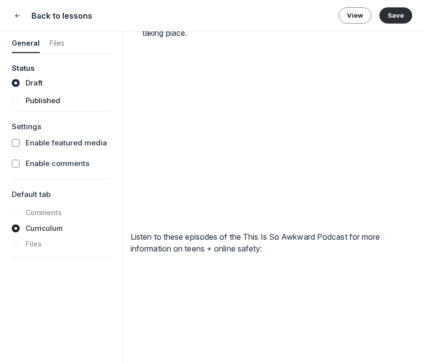
click at [130, 261] on div "Lesson 15 of 35 ONLINE SAFETY Featured media Drag your video/audio file or embe…" at bounding box center [274, 196] width 302 height 331
click at [132, 254] on p "Listen to these episodes of the This Is So Awkward Podcast for more information…" at bounding box center [274, 243] width 286 height 24
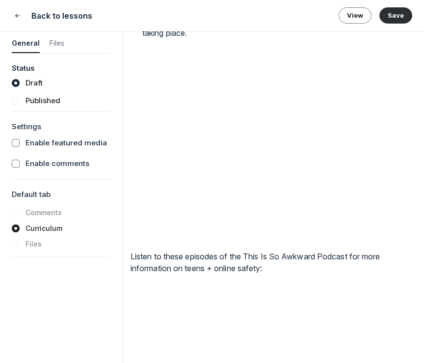
scroll to position [897, 0]
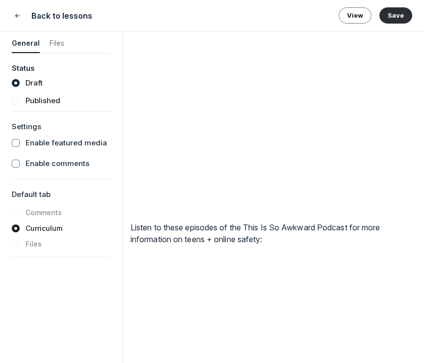
click at [187, 342] on p at bounding box center [274, 341] width 286 height 12
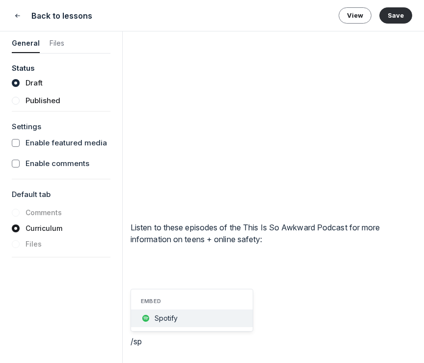
click at [163, 319] on span "Spotify" at bounding box center [166, 318] width 23 height 8
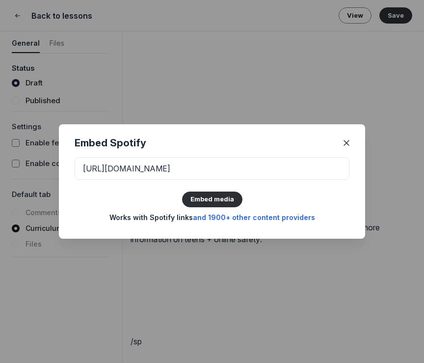
scroll to position [0, 71]
type input "https://open.spotify.com/episode/4VXzsklkiIFbqZW3R933h3?si=AIrll3jVT1OdLBBjGElQ…"
click at [212, 194] on button "Embed media" at bounding box center [212, 200] width 60 height 16
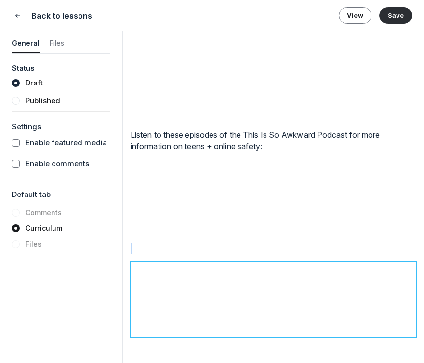
scroll to position [999, 0]
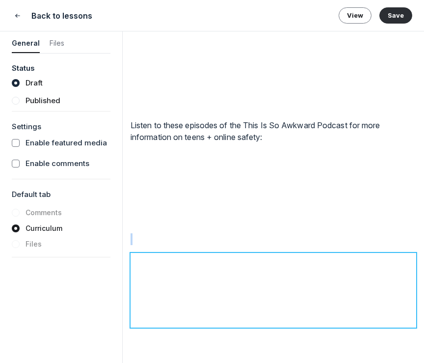
click at [183, 235] on p at bounding box center [274, 239] width 286 height 12
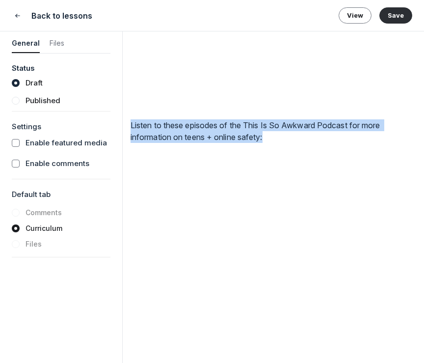
scroll to position [979, 0]
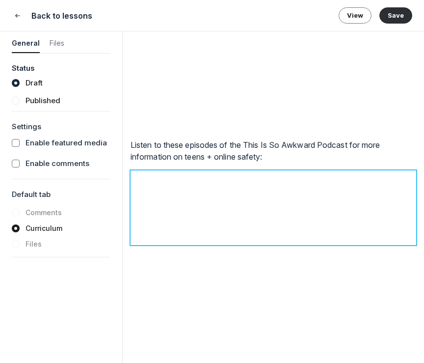
click at [182, 337] on p at bounding box center [274, 341] width 286 height 12
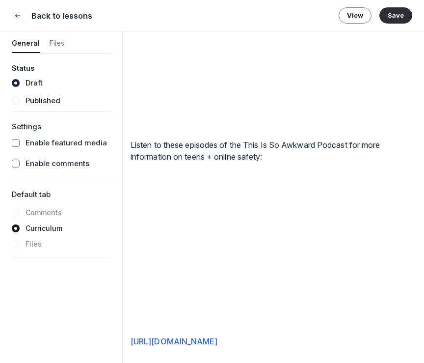
scroll to position [991, 0]
drag, startPoint x: 273, startPoint y: 341, endPoint x: 129, endPoint y: 325, distance: 145.3
click at [129, 325] on div "Lesson 15 of 35 ONLINE SAFETY Featured media Drag your video/audio file or embe…" at bounding box center [274, 196] width 302 height 331
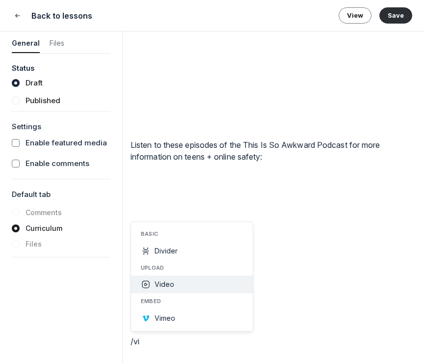
click at [216, 312] on button "Vimeo" at bounding box center [192, 318] width 122 height 18
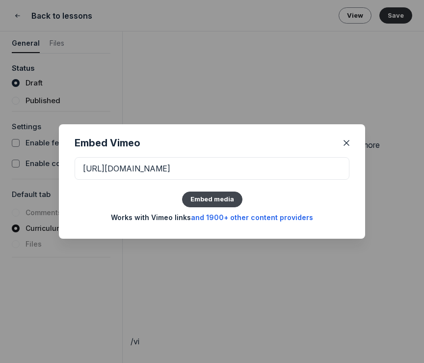
scroll to position [0, 92]
type input "https://open.spotify.com/episode/1x1m4CQut1f3N3SMCyLrMi?si=7oJ0tYRSRwuZ21wByaQU…"
click at [209, 193] on button "Embed media" at bounding box center [212, 200] width 60 height 16
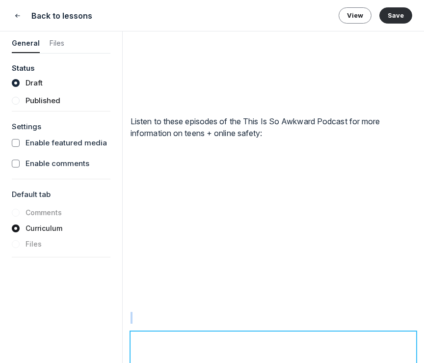
scroll to position [1049, 0]
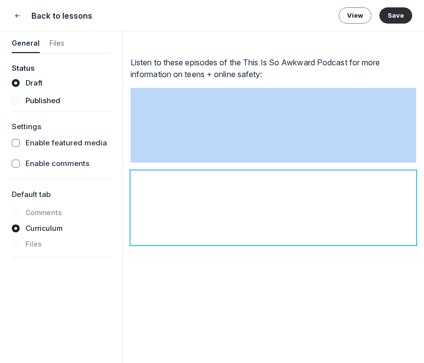
scroll to position [1062, 0]
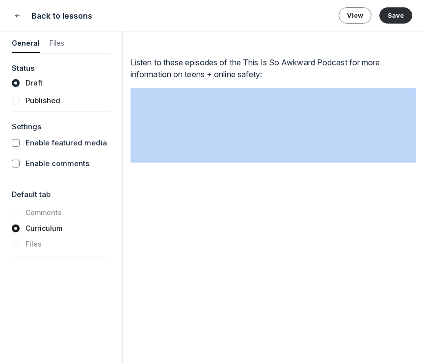
click at [173, 340] on p at bounding box center [274, 341] width 286 height 12
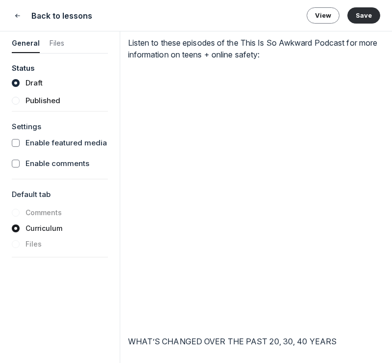
scroll to position [1110, 0]
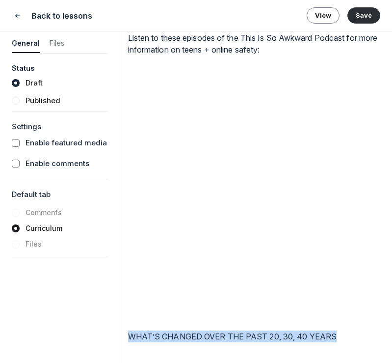
drag, startPoint x: 338, startPoint y: 337, endPoint x: 80, endPoint y: 335, distance: 257.8
click at [81, 335] on form "General Files Status Draft Published Settings Enable featured media Enable comm…" at bounding box center [196, 196] width 392 height 331
click at [231, 321] on icon "button" at bounding box center [230, 318] width 10 height 10
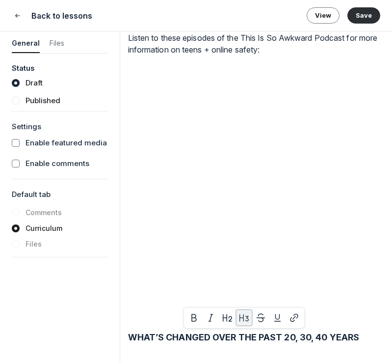
click at [337, 343] on h3 "WHAT’S CHANGED OVER THE PAST 20, 30, 40 YEARS" at bounding box center [256, 337] width 256 height 13
click at [372, 340] on h3 "WHAT’S CHANGED OVER THE PAST 20, 30, 40 YEARS" at bounding box center [256, 337] width 256 height 13
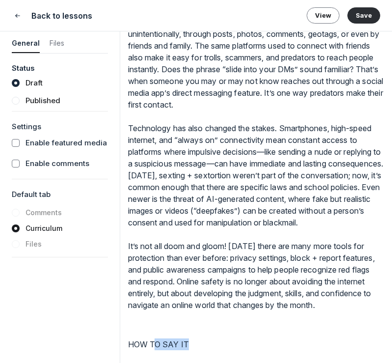
scroll to position [1523, 0]
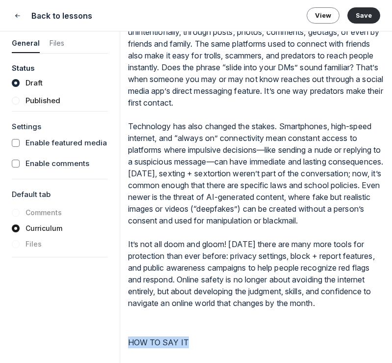
drag, startPoint x: 200, startPoint y: 359, endPoint x: 95, endPoint y: 352, distance: 105.3
click at [95, 352] on form "General Files Status Draft Published Settings Enable featured media Enable comm…" at bounding box center [196, 196] width 392 height 331
click at [186, 338] on icon "button" at bounding box center [185, 336] width 10 height 10
click at [234, 350] on h3 "HOW TO SAY IT" at bounding box center [256, 342] width 256 height 13
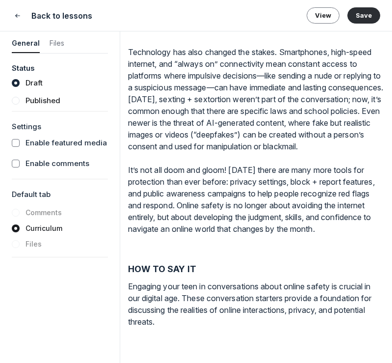
scroll to position [1605, 0]
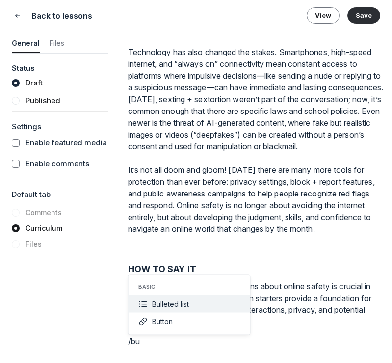
click at [225, 303] on button "Bulleted list" at bounding box center [190, 304] width 122 height 18
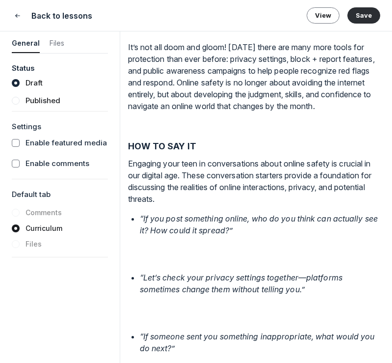
scroll to position [1733, 0]
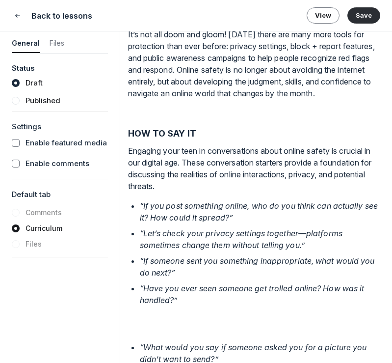
click at [140, 357] on em "“What would you say if someone asked you for a picture you didn’t want to send?”" at bounding box center [254, 353] width 229 height 22
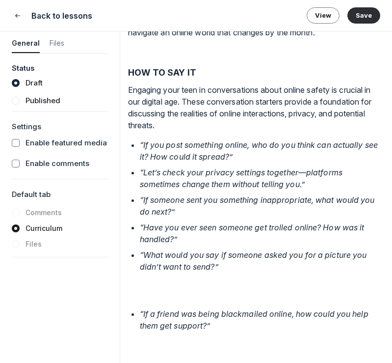
scroll to position [1804, 0]
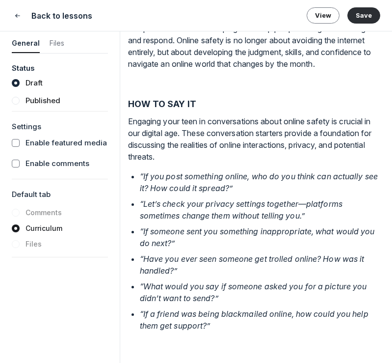
scroll to position [1774, 0]
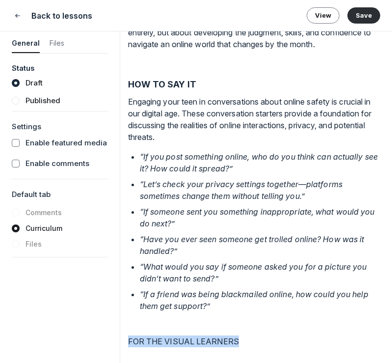
drag, startPoint x: 237, startPoint y: 340, endPoint x: 72, endPoint y: 336, distance: 165.1
click at [75, 336] on form "General Files Status Draft Published Settings Enable featured media Enable comm…" at bounding box center [196, 196] width 392 height 331
click at [178, 326] on button "button" at bounding box center [185, 322] width 17 height 17
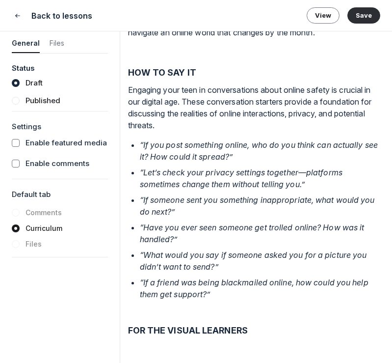
click at [276, 337] on h3 "FOR THE VISUAL LEARNERS" at bounding box center [256, 330] width 256 height 13
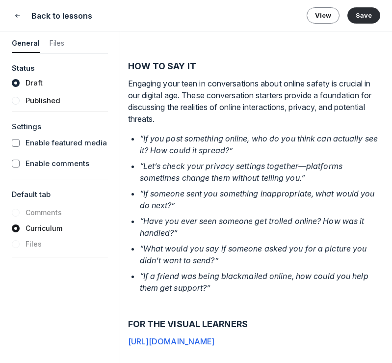
scroll to position [1812, 0]
drag, startPoint x: 311, startPoint y: 339, endPoint x: 129, endPoint y: 339, distance: 181.7
click at [129, 339] on p "https://vimeo.com/1071872499?fl=pl&fe=sh" at bounding box center [256, 341] width 256 height 12
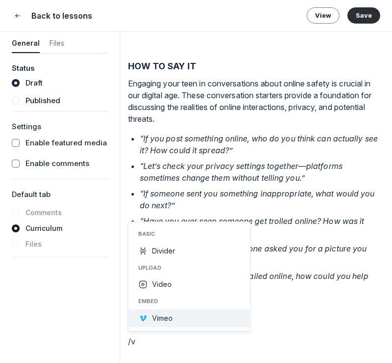
click at [161, 309] on button "Vimeo" at bounding box center [190, 318] width 122 height 18
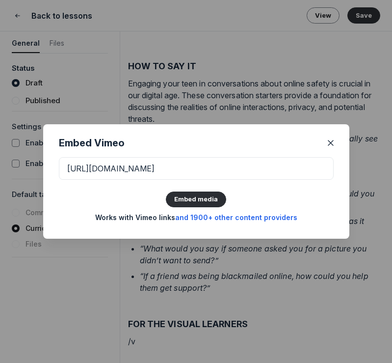
type input "https://vimeo.com/1071872499?fl=pl&fe=sh"
click at [217, 189] on div "https://vimeo.com/1071872499?fl=pl&fe=sh Embed media Works with Vimeo links and…" at bounding box center [196, 190] width 275 height 65
click at [211, 197] on button "Embed media" at bounding box center [196, 200] width 60 height 16
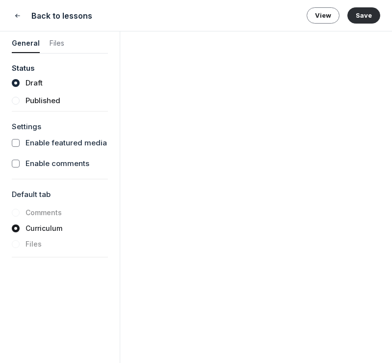
scroll to position [2200, 0]
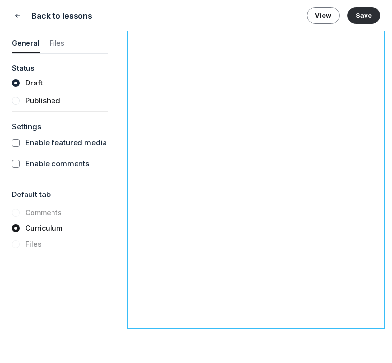
click at [141, 339] on p at bounding box center [256, 341] width 256 height 12
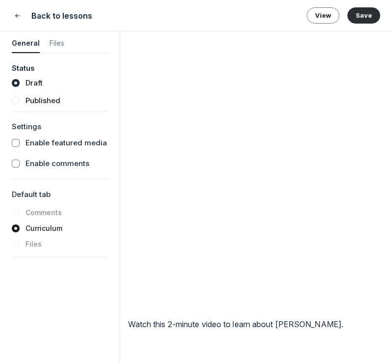
scroll to position [2225, 0]
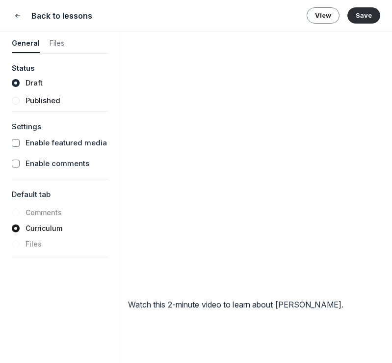
click at [136, 330] on p at bounding box center [256, 324] width 256 height 12
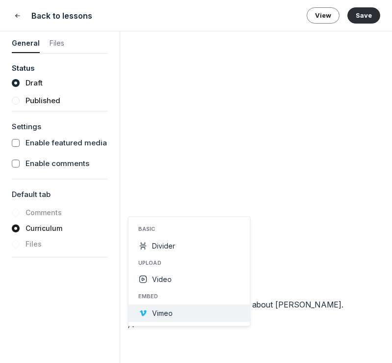
click at [169, 317] on span "Vimeo" at bounding box center [162, 313] width 21 height 8
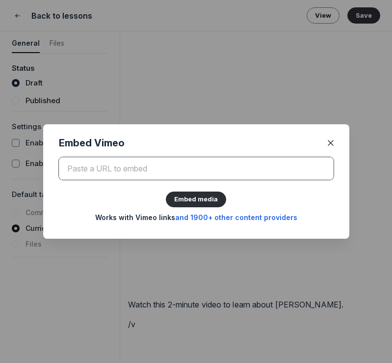
paste input "https://vimeo.com/1111041225?share=copy"
type input "https://vimeo.com/1111041225?share=copy"
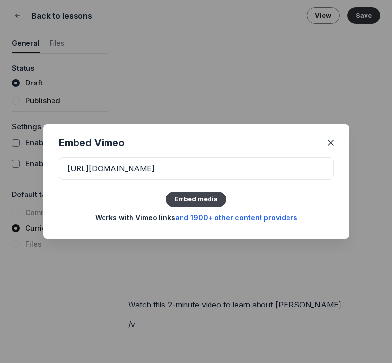
click at [204, 201] on button "Embed media" at bounding box center [196, 200] width 60 height 16
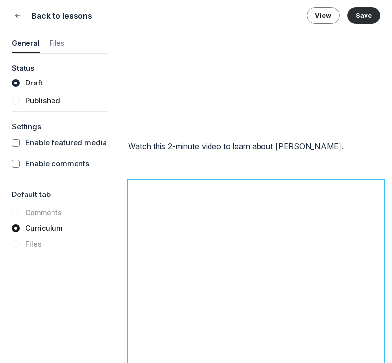
scroll to position [2317, 0]
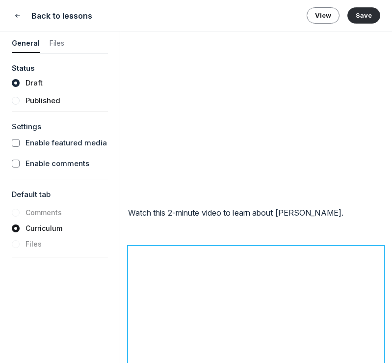
click at [177, 238] on p at bounding box center [256, 232] width 256 height 12
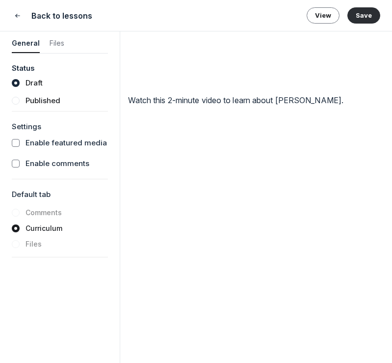
scroll to position [2608, 0]
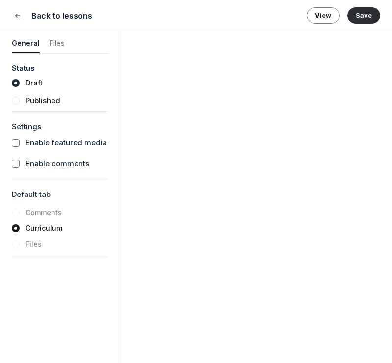
click at [155, 339] on p at bounding box center [256, 341] width 256 height 12
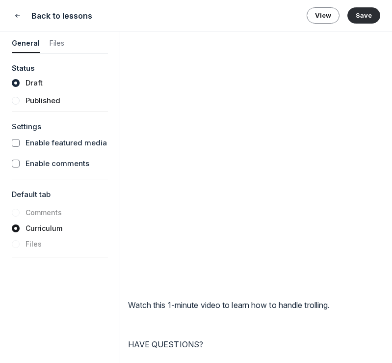
scroll to position [2652, 0]
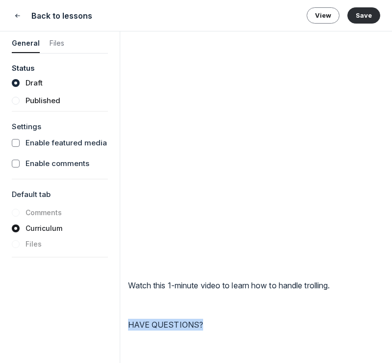
drag, startPoint x: 207, startPoint y: 333, endPoint x: 88, endPoint y: 333, distance: 118.4
click at [89, 333] on form "General Files Status Draft Published Settings Enable featured media Enable comm…" at bounding box center [196, 196] width 392 height 331
click at [180, 319] on icon "button" at bounding box center [185, 318] width 10 height 10
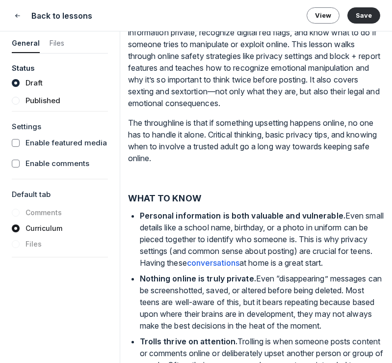
scroll to position [0, 0]
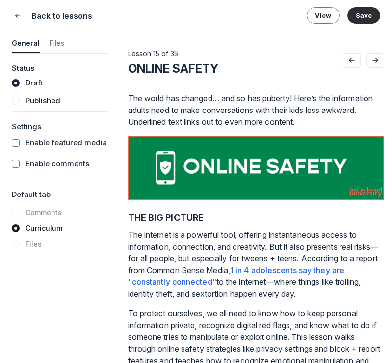
click at [147, 123] on p "The world has changed… and so has puberty! Here’s the information adults need t…" at bounding box center [256, 109] width 256 height 35
click at [382, 18] on header "Back to lessons View Save" at bounding box center [196, 15] width 392 height 31
click at [377, 17] on button "Save" at bounding box center [364, 15] width 33 height 16
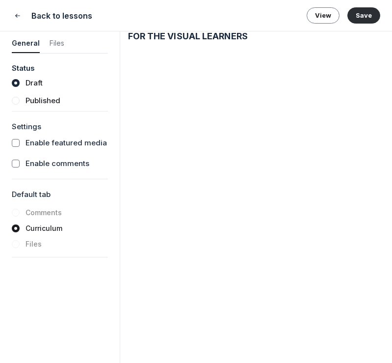
scroll to position [2018, 0]
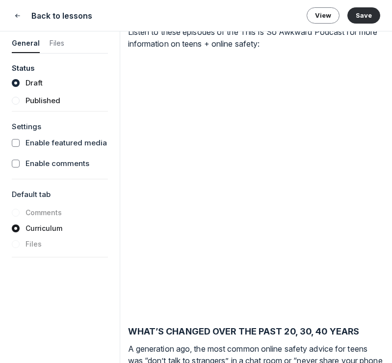
scroll to position [1005, 0]
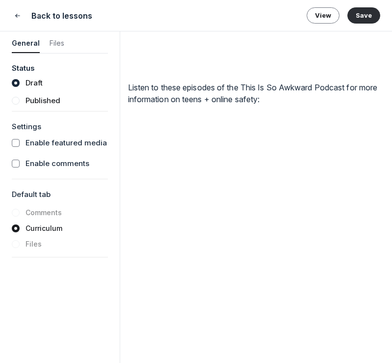
click at [368, 4] on header "Back to lessons View Save" at bounding box center [196, 15] width 392 height 31
click at [368, 14] on button "Save" at bounding box center [364, 15] width 33 height 16
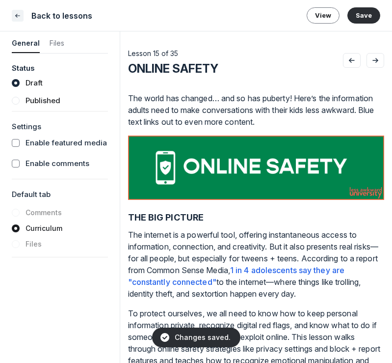
click at [23, 15] on button "Close" at bounding box center [18, 16] width 12 height 12
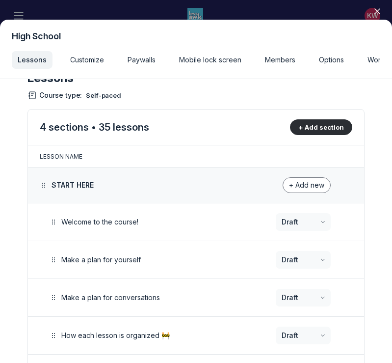
scroll to position [24, 0]
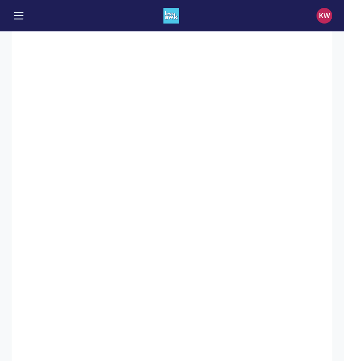
scroll to position [143, 0]
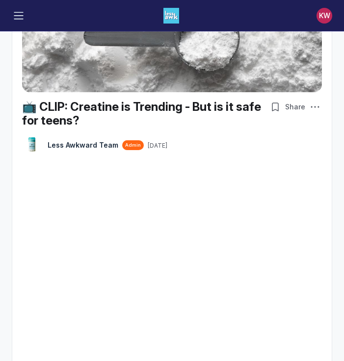
scroll to position [107, 0]
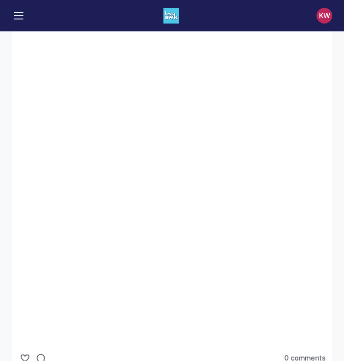
scroll to position [184, 0]
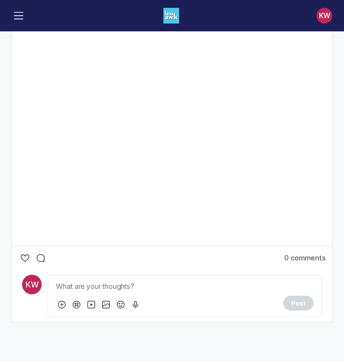
scroll to position [385, 0]
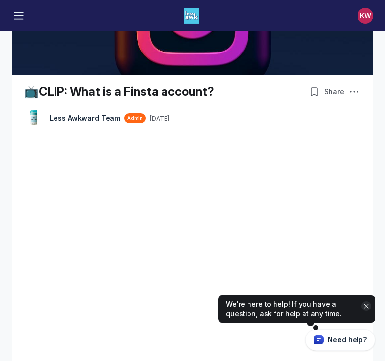
scroll to position [134, 0]
